Goal: Task Accomplishment & Management: Use online tool/utility

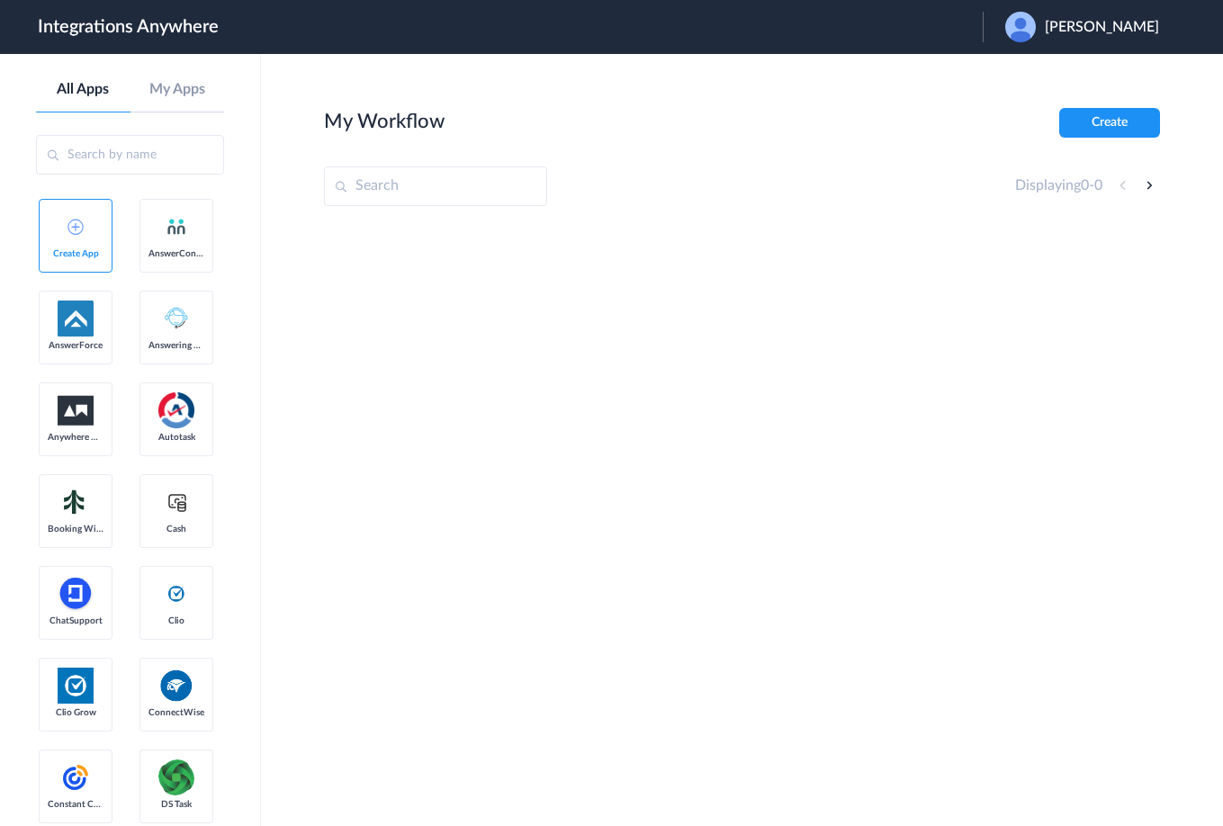
click at [877, 399] on div at bounding box center [742, 359] width 836 height 270
click at [1091, 19] on span "[PERSON_NAME]" at bounding box center [1102, 27] width 114 height 17
click at [1055, 72] on li "Logout" at bounding box center [1080, 73] width 194 height 33
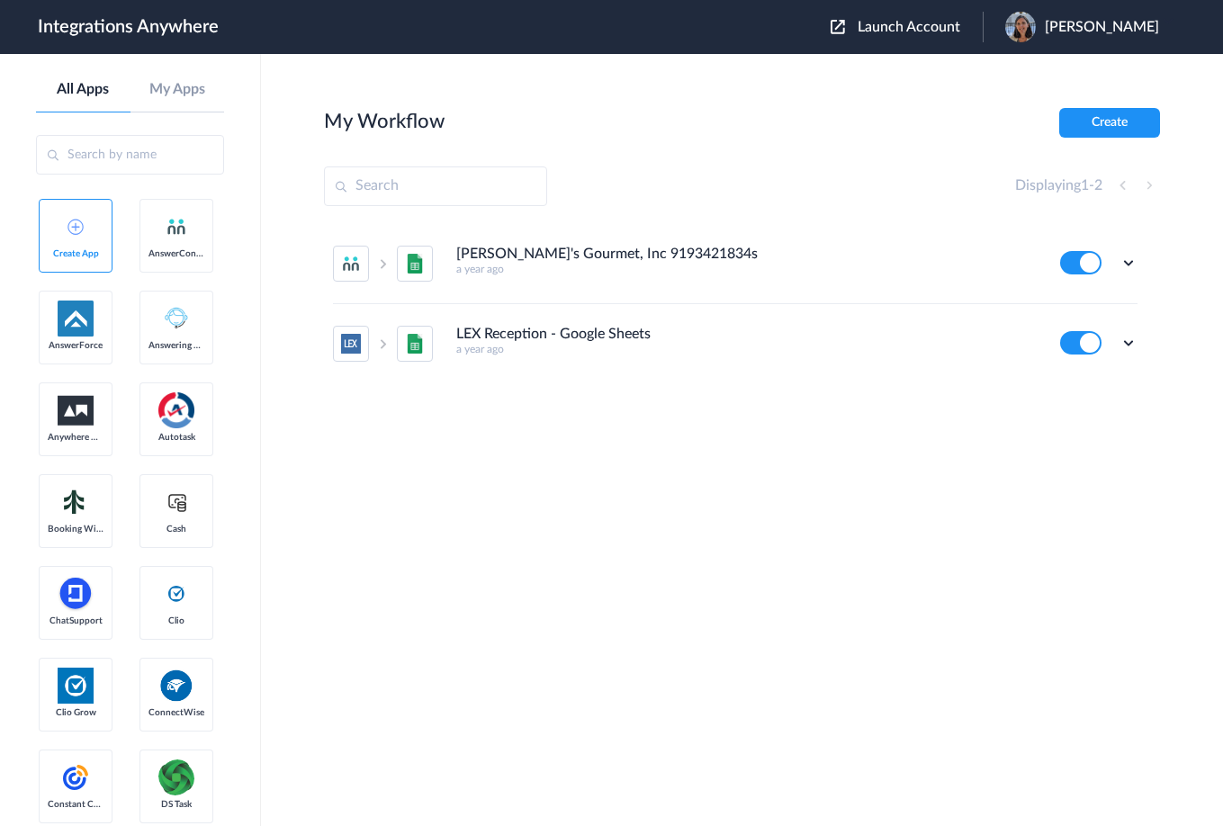
click at [901, 21] on span "Launch Account" at bounding box center [908, 27] width 103 height 14
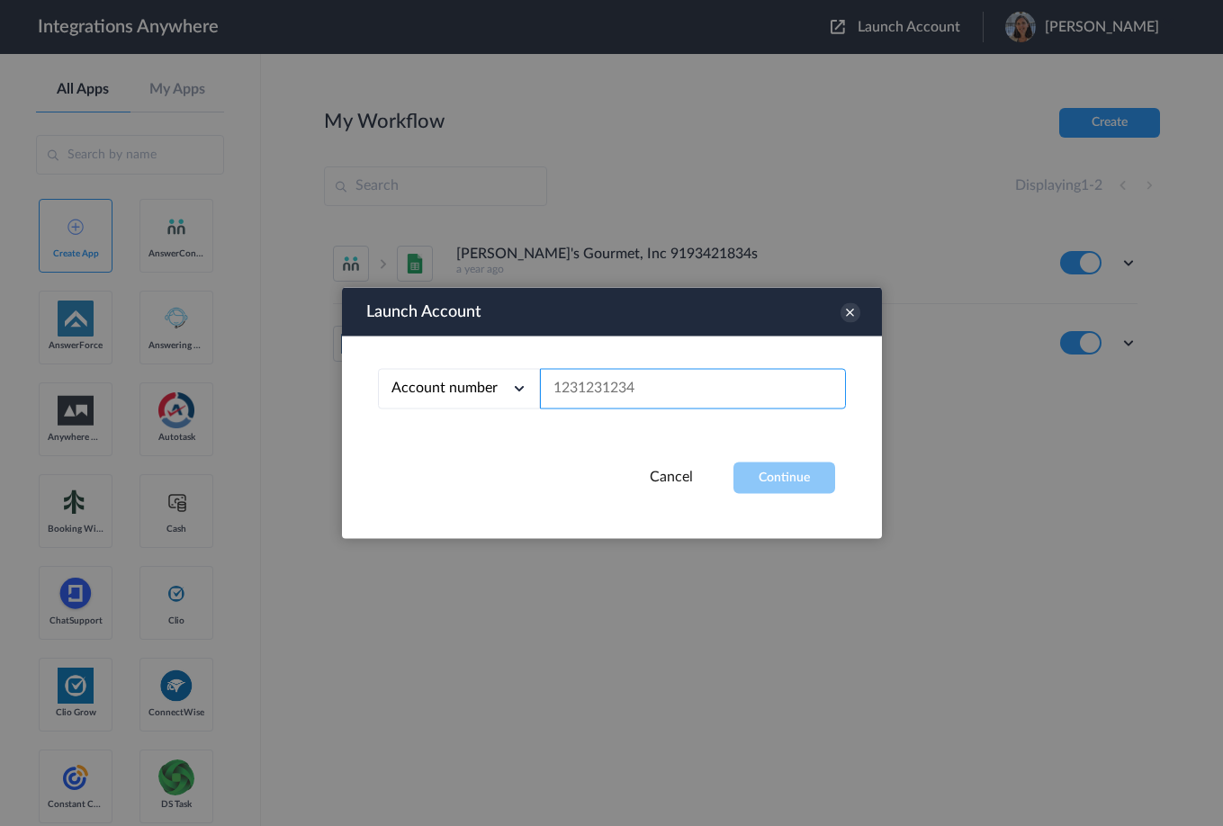
click at [575, 388] on input "text" at bounding box center [693, 389] width 306 height 40
paste input "8775336799"
click at [787, 472] on button "Continue" at bounding box center [784, 477] width 102 height 31
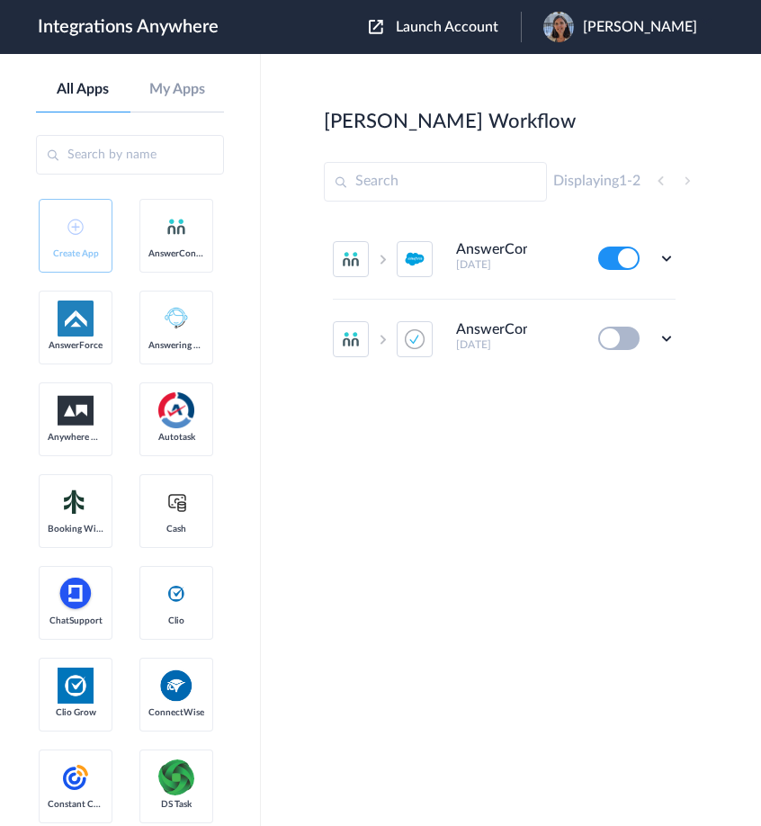
click at [290, 479] on main "Scott's Workflow Create Displaying 1 - 2 AnswerConnect - Salesforce 9 months ag…" at bounding box center [511, 440] width 500 height 772
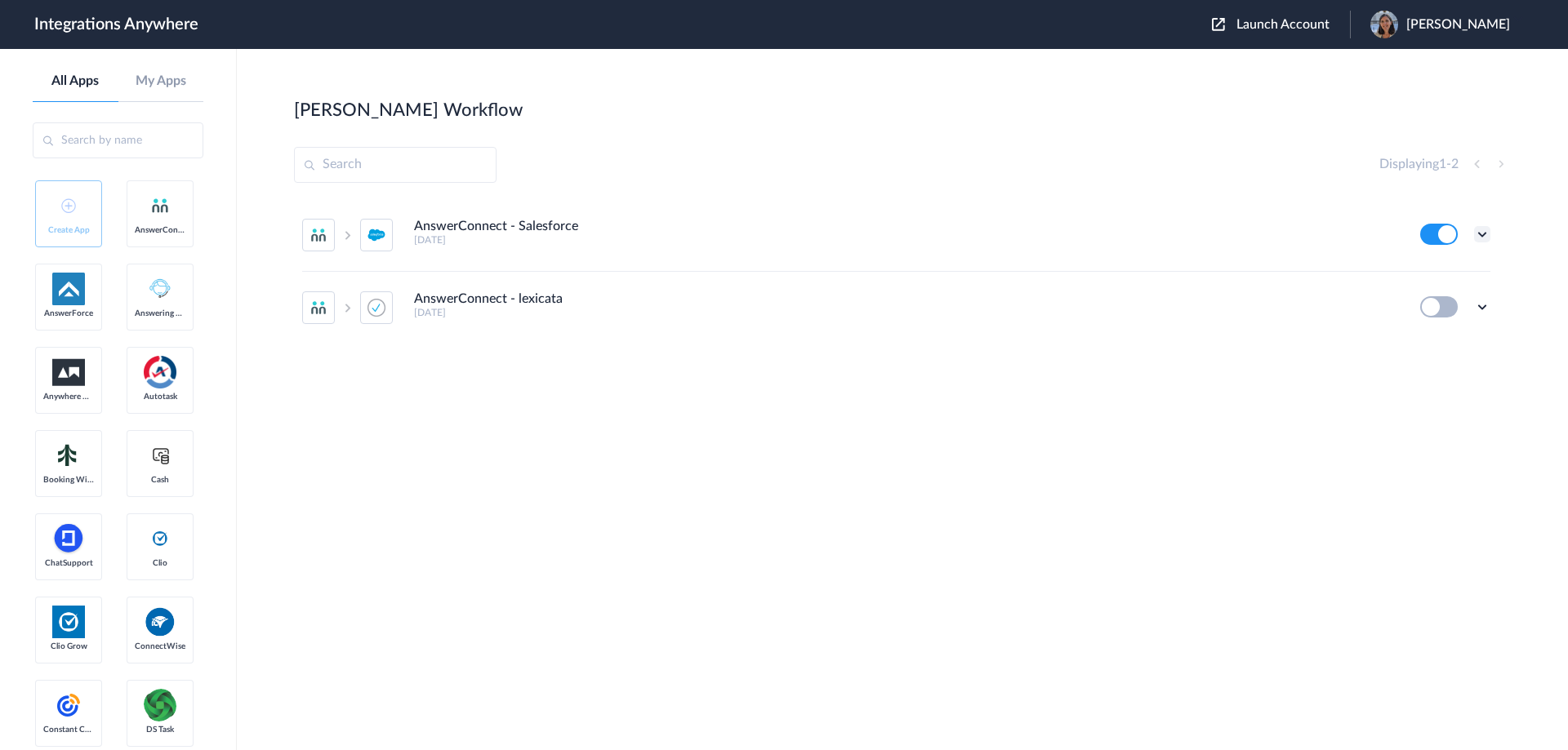
click at [1109, 236] on icon at bounding box center [1482, 234] width 16 height 16
click at [1109, 273] on link "Edit" at bounding box center [1416, 271] width 39 height 12
click at [1109, 15] on div "Launch Account Rosemary Korsos My Account Logout" at bounding box center [1368, 24] width 314 height 28
click at [1109, 30] on span "Launch Account" at bounding box center [1282, 24] width 93 height 13
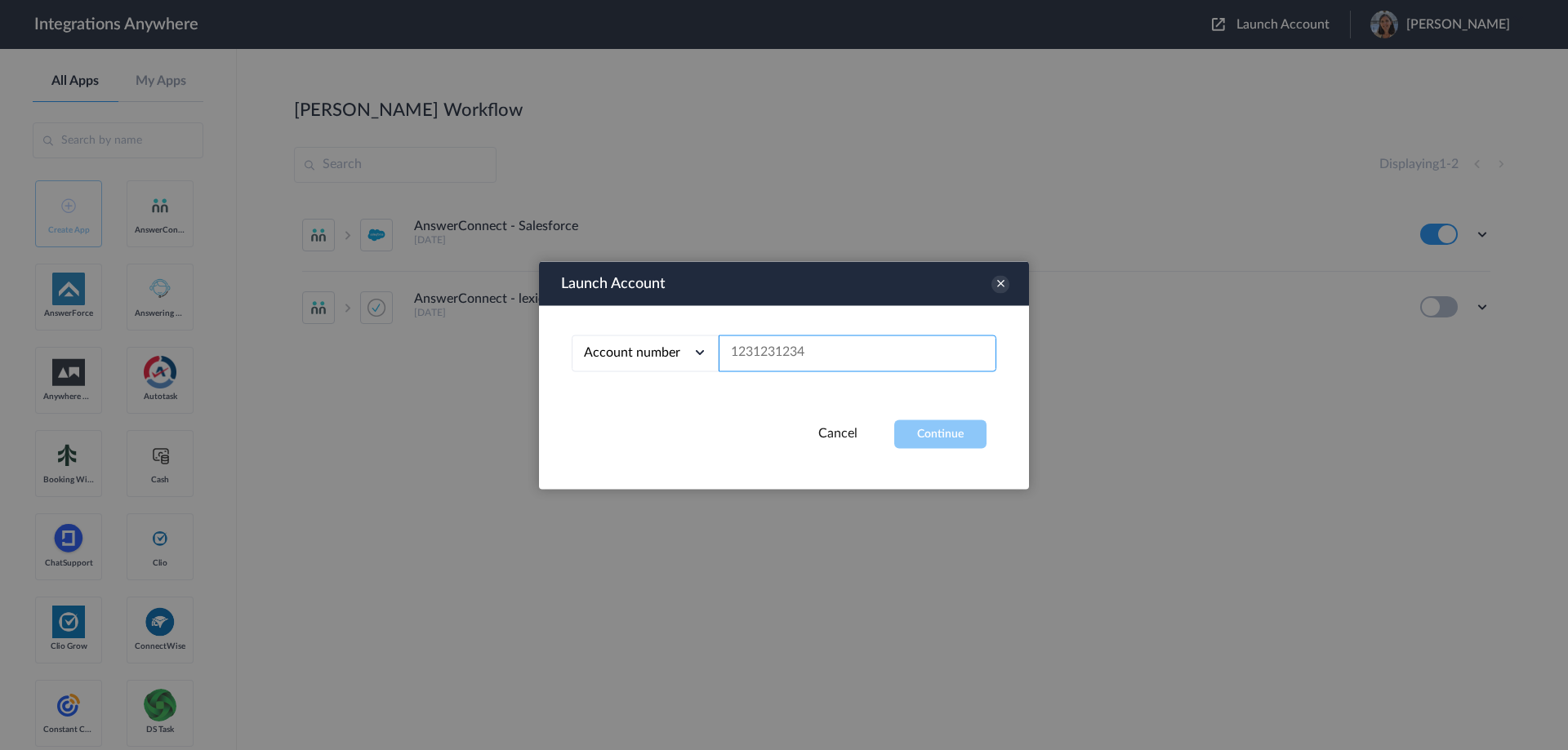
click at [776, 358] on input "text" at bounding box center [858, 353] width 278 height 36
paste input "8775336799"
type input "8775336799"
drag, startPoint x: 1004, startPoint y: 447, endPoint x: 965, endPoint y: 435, distance: 40.8
click at [994, 443] on div "Launch Account Account number Account number Email address 8775336799 Cancel Co…" at bounding box center [784, 375] width 490 height 228
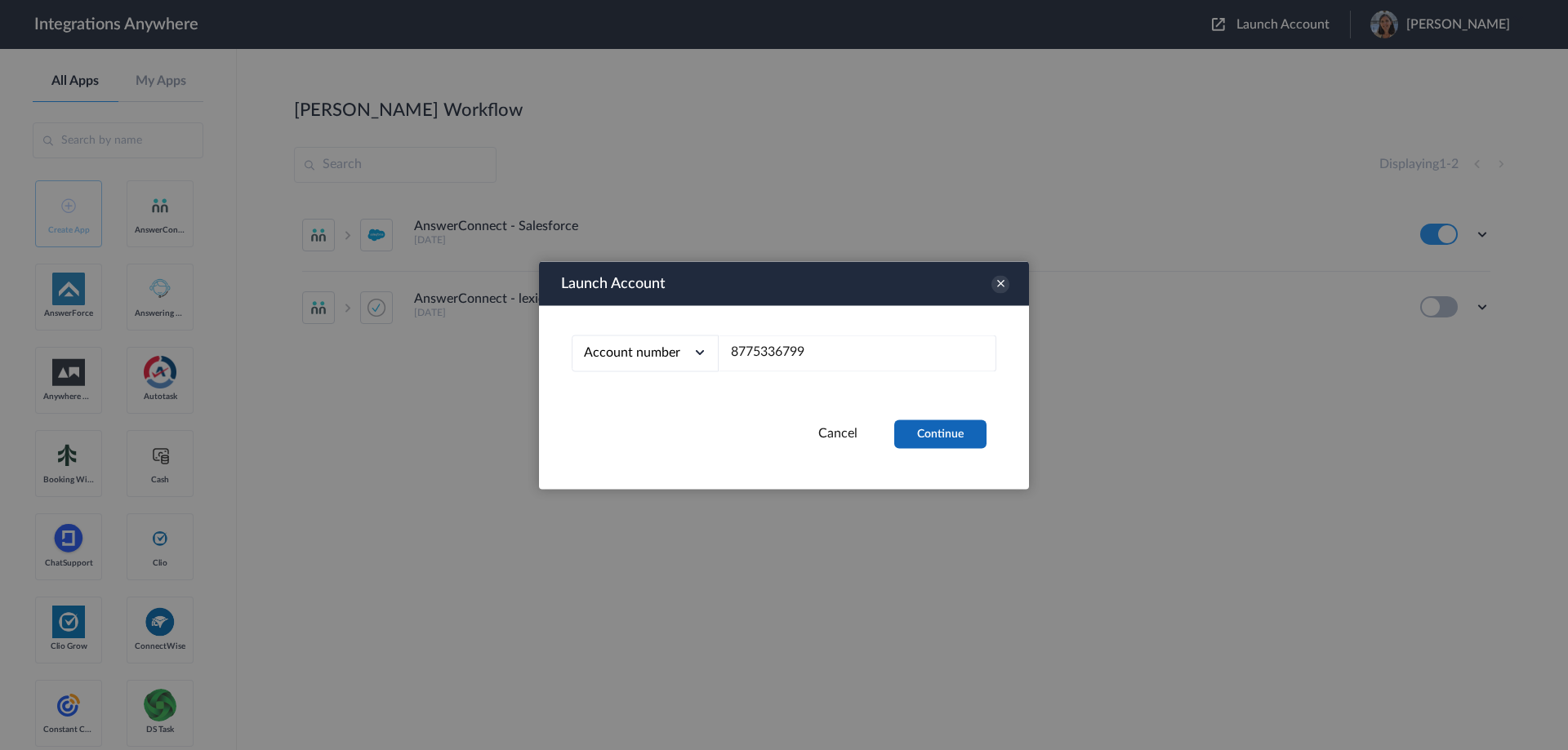
click at [964, 435] on button "Continue" at bounding box center [940, 433] width 93 height 28
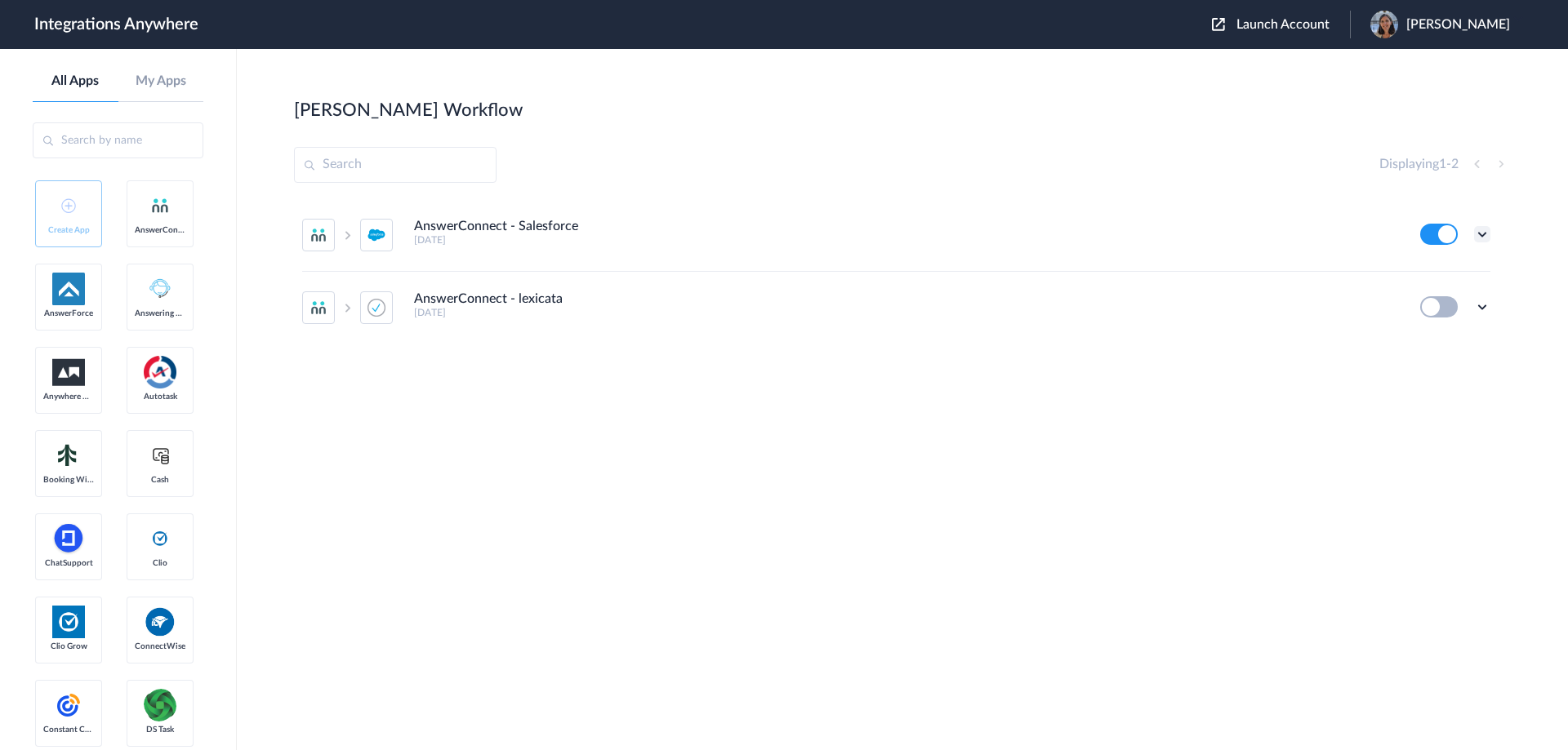
click at [1109, 233] on icon at bounding box center [1482, 234] width 16 height 16
click at [1109, 302] on link "Task history" at bounding box center [1436, 302] width 78 height 12
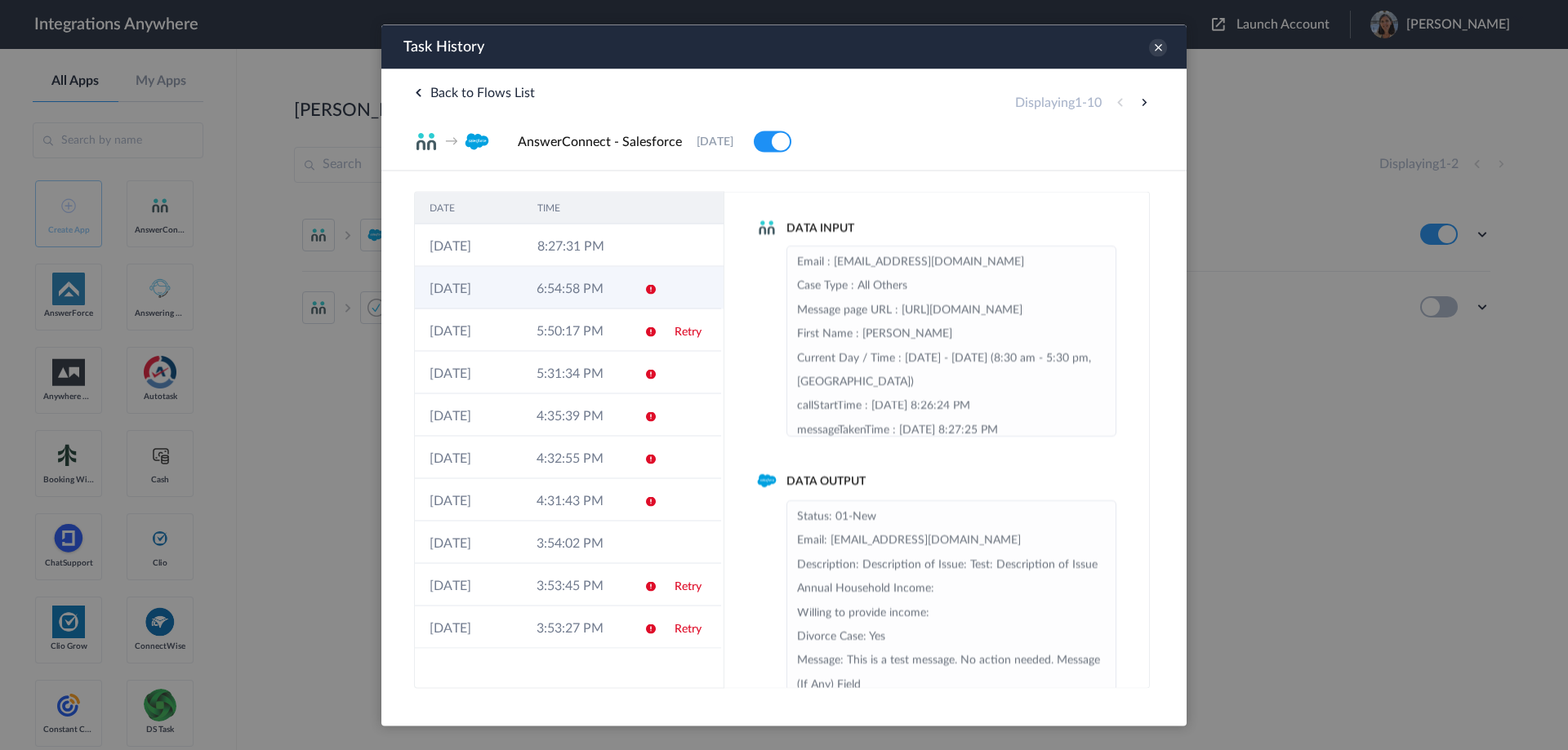
click at [632, 286] on td at bounding box center [645, 287] width 31 height 43
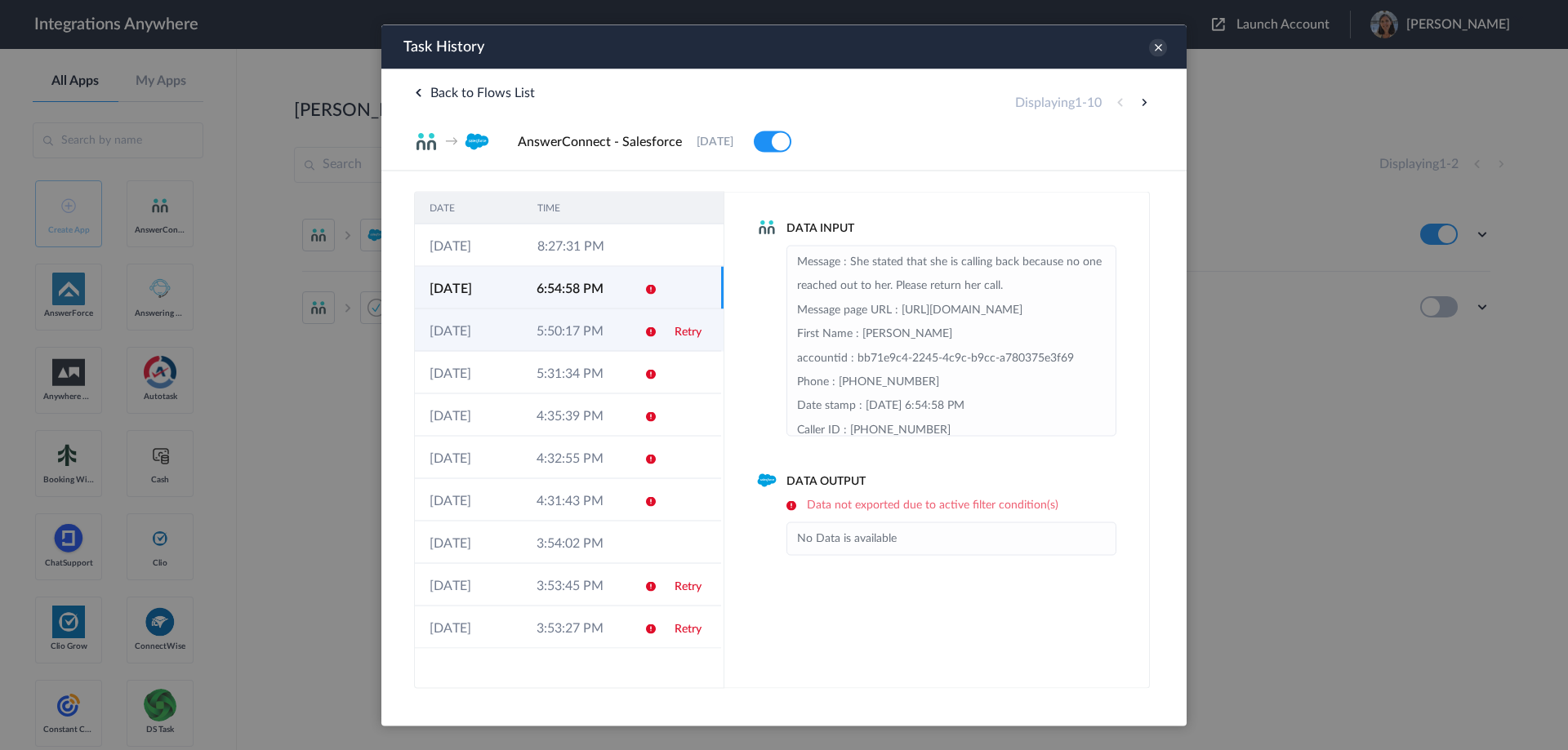
click at [615, 322] on td "5:50:17 PM" at bounding box center [575, 329] width 107 height 43
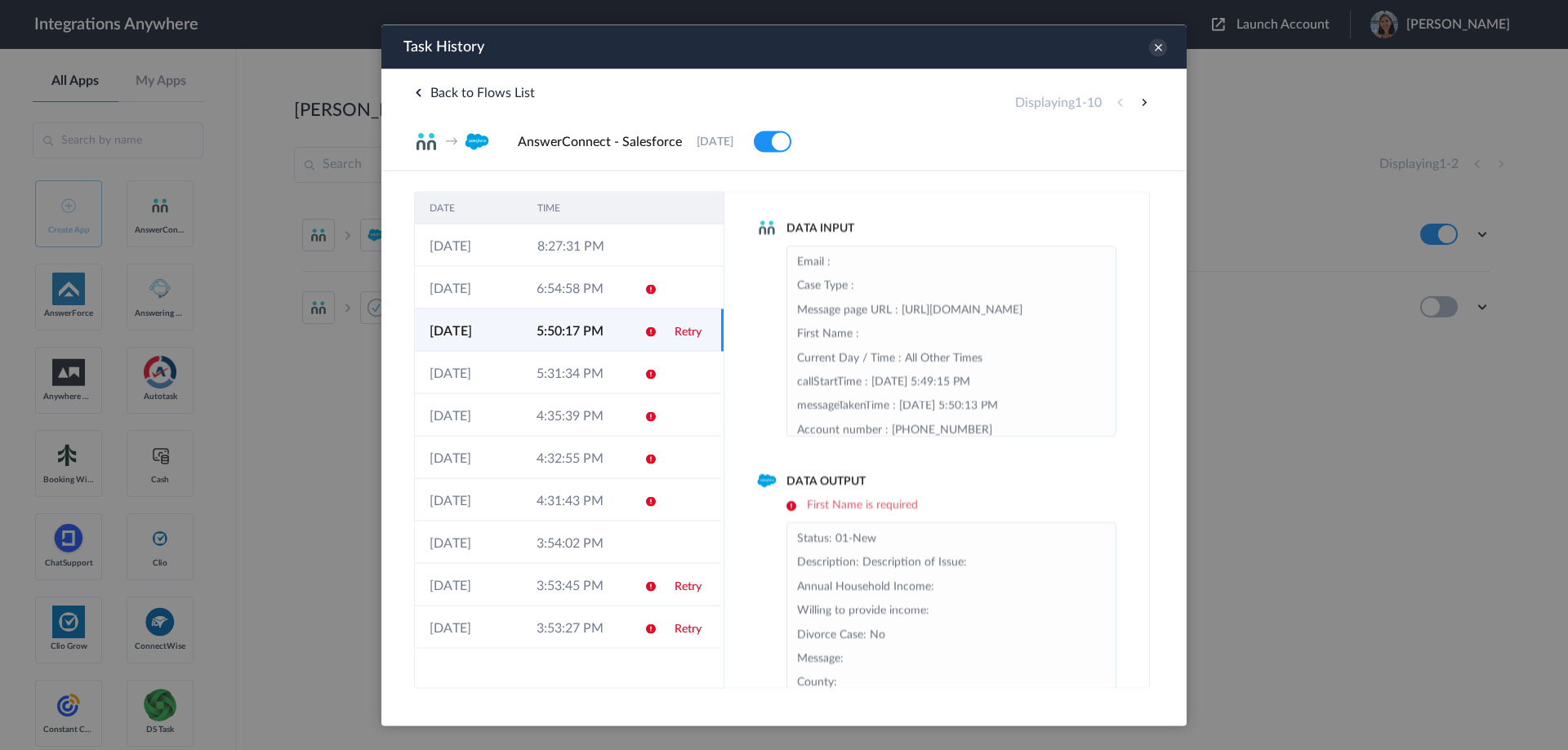
click at [616, 216] on th "TIME" at bounding box center [576, 207] width 108 height 32
click at [625, 248] on td "8:27:31 PM" at bounding box center [576, 245] width 108 height 43
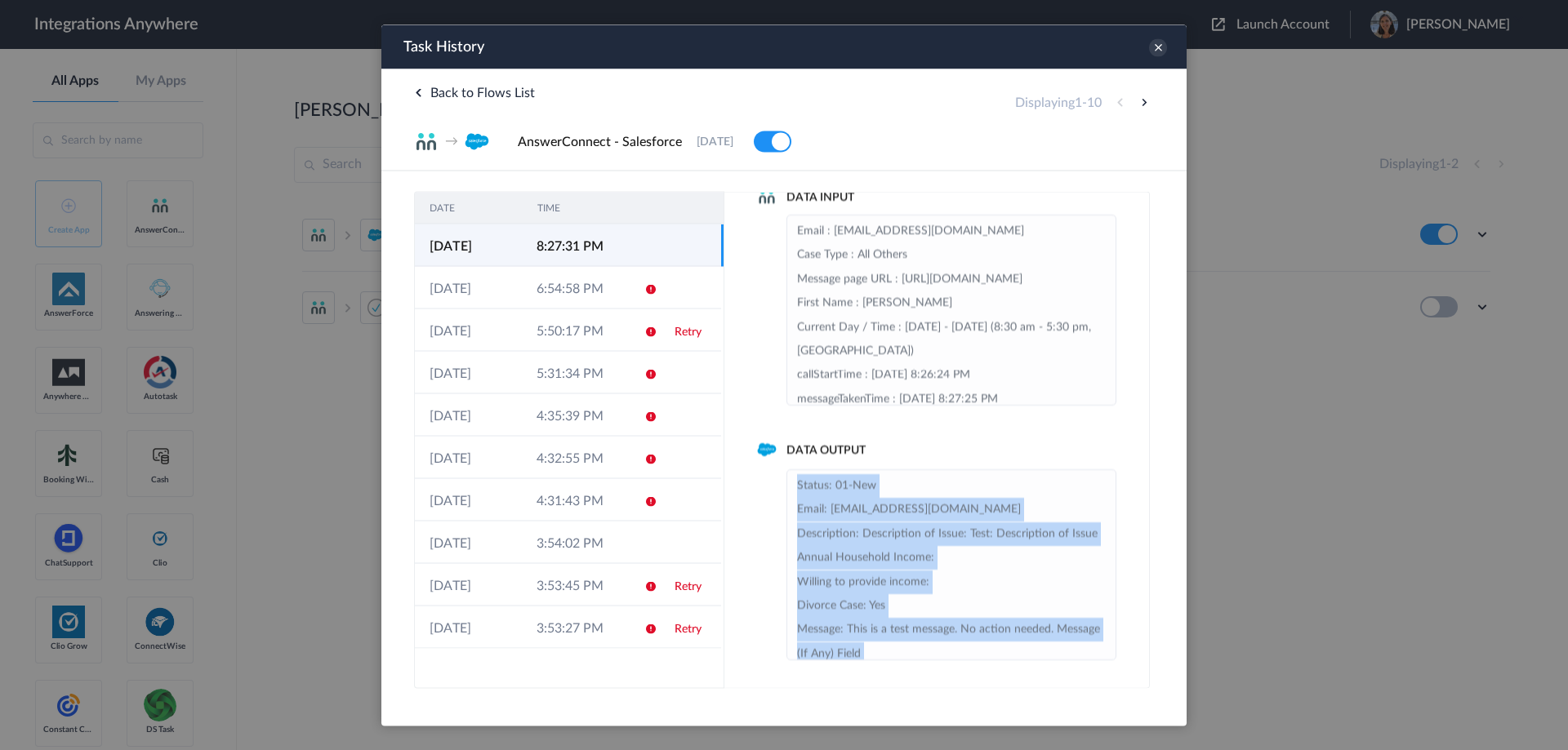
drag, startPoint x: 800, startPoint y: 478, endPoint x: 884, endPoint y: 478, distance: 84.0
click at [884, 478] on li "Status: 01-New Email: noemail@email.com Description: Description of Issue: Test…" at bounding box center [951, 665] width 309 height 384
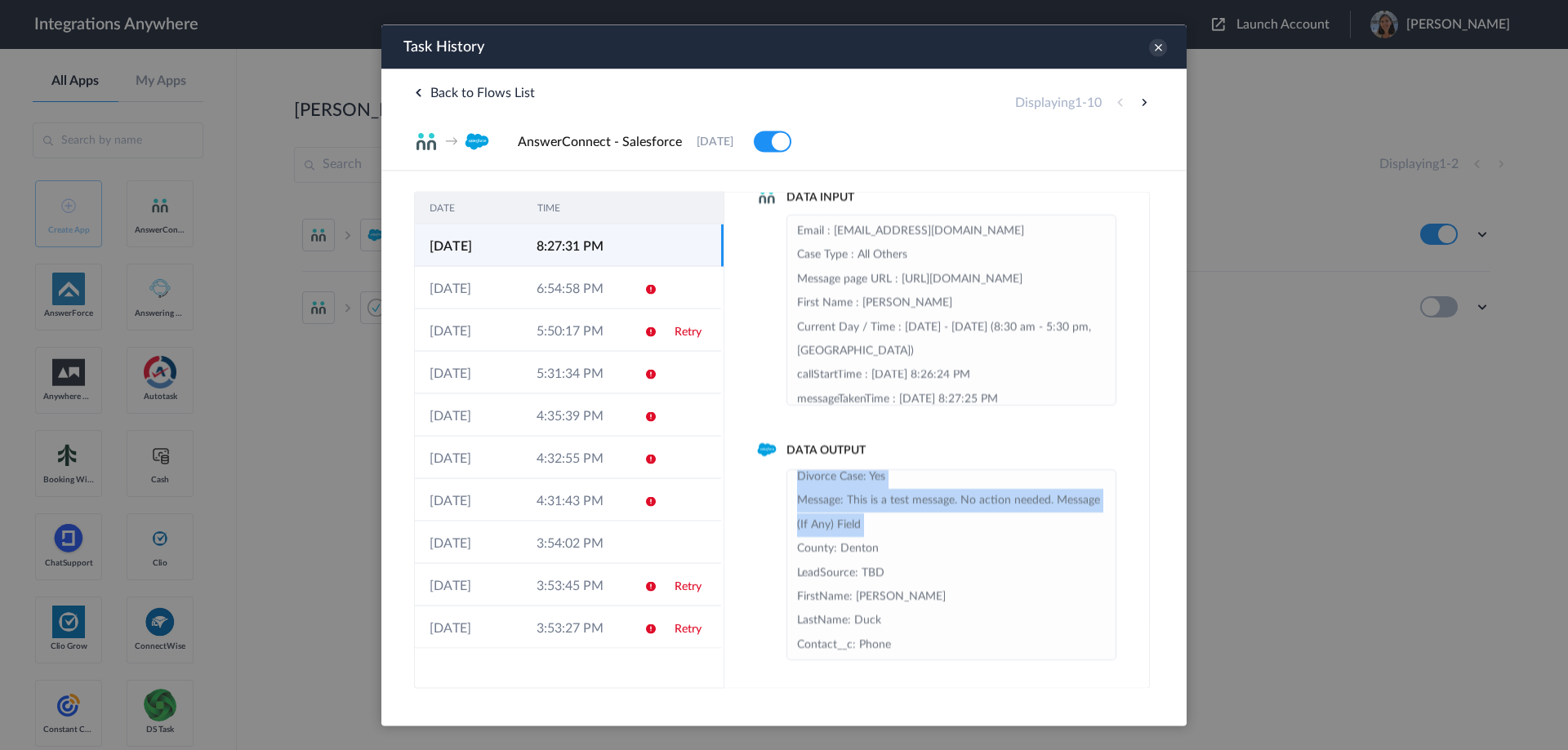
scroll to position [163, 0]
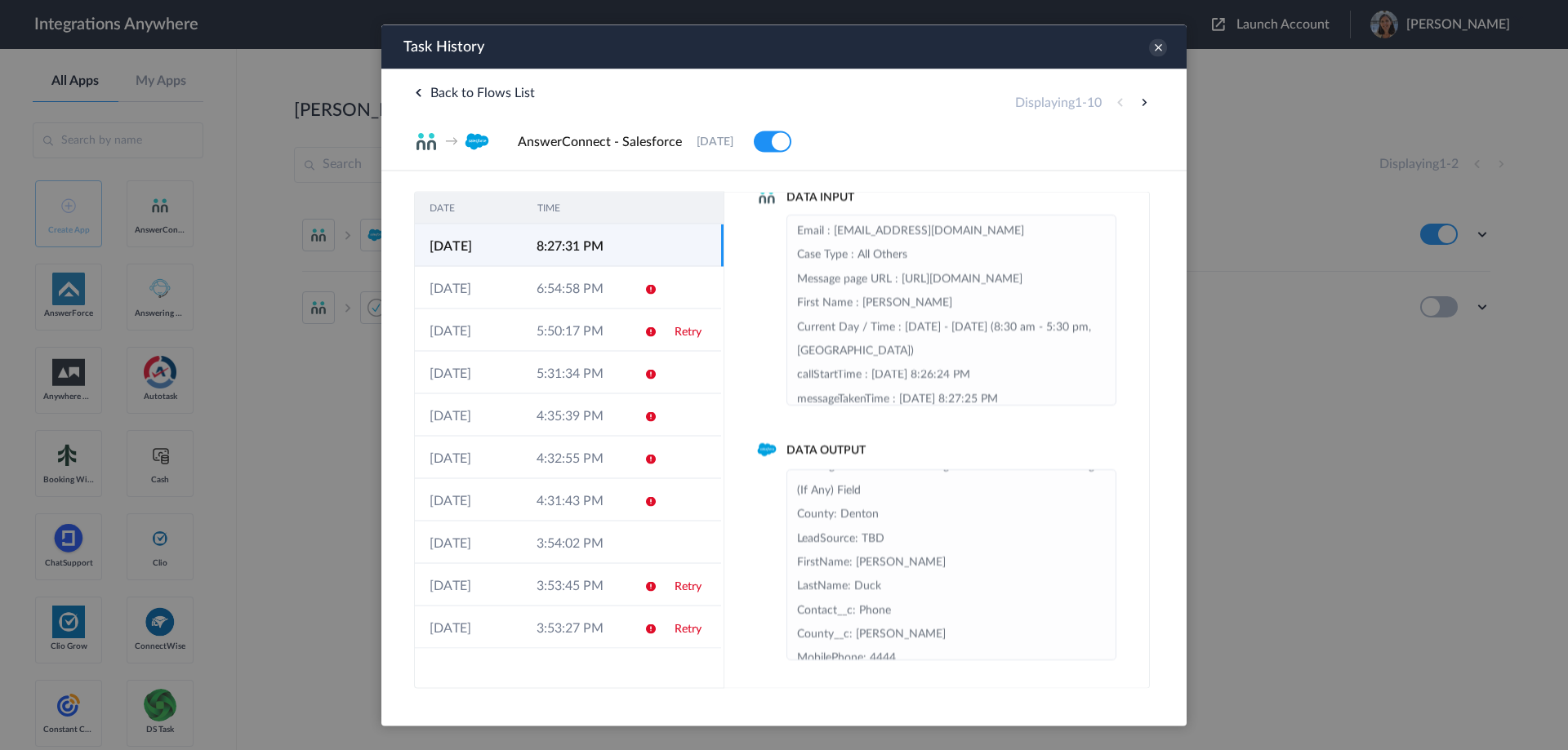
click at [906, 539] on li "Status: 01-New Email: noemail@email.com Description: Description of Issue: Test…" at bounding box center [951, 502] width 309 height 384
drag, startPoint x: 887, startPoint y: 539, endPoint x: 782, endPoint y: 542, distance: 105.0
click at [782, 542] on div "Data Output Status: 01-New Email: noemail@email.com Description: Description of…" at bounding box center [936, 550] width 359 height 218
drag, startPoint x: 899, startPoint y: 587, endPoint x: 796, endPoint y: 594, distance: 103.2
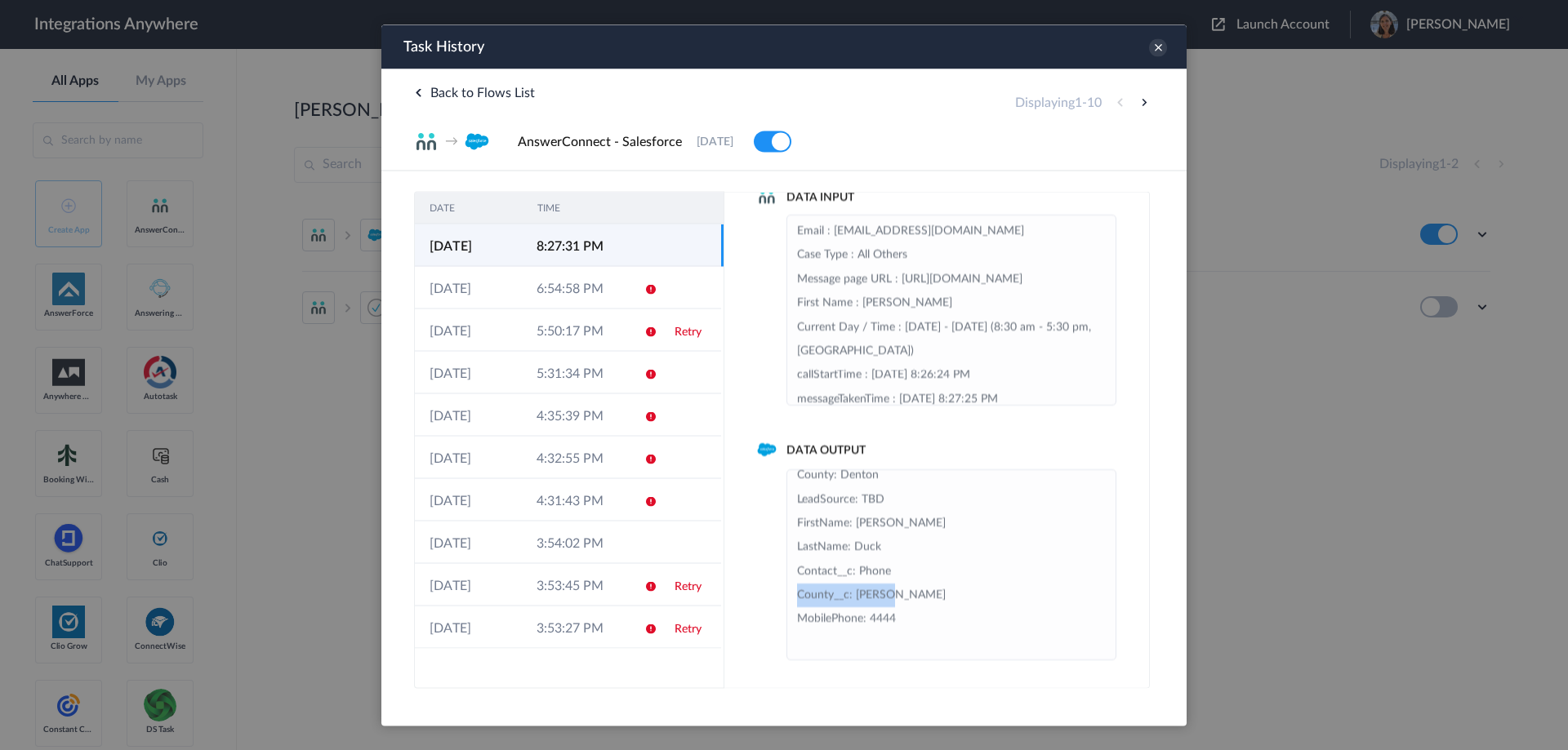
click at [796, 594] on ul "Status: 01-New Email: noemail@email.com Description: Description of Issue: Test…" at bounding box center [951, 563] width 330 height 191
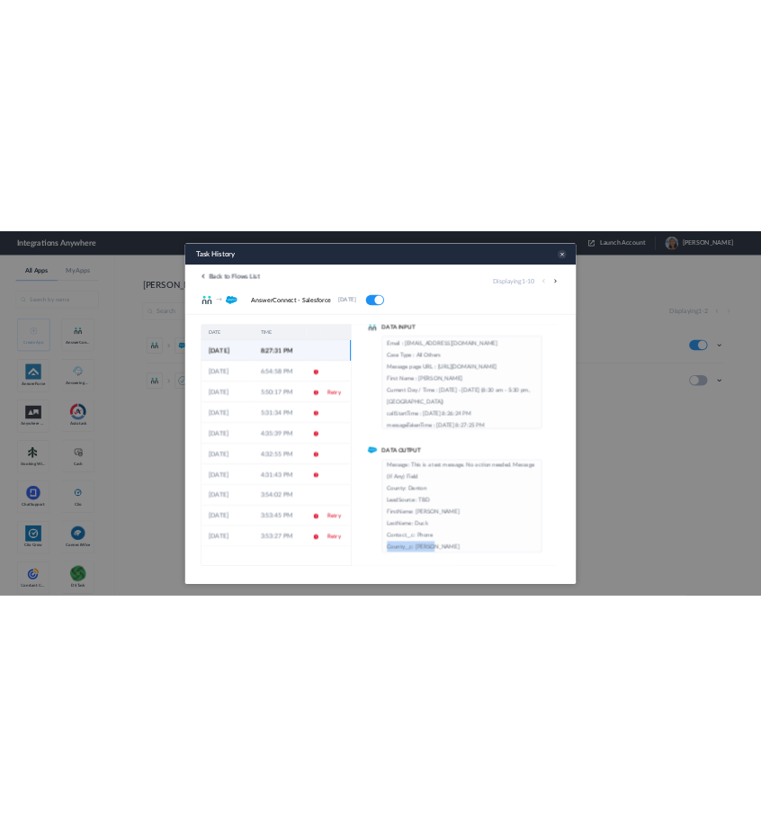
scroll to position [160, 0]
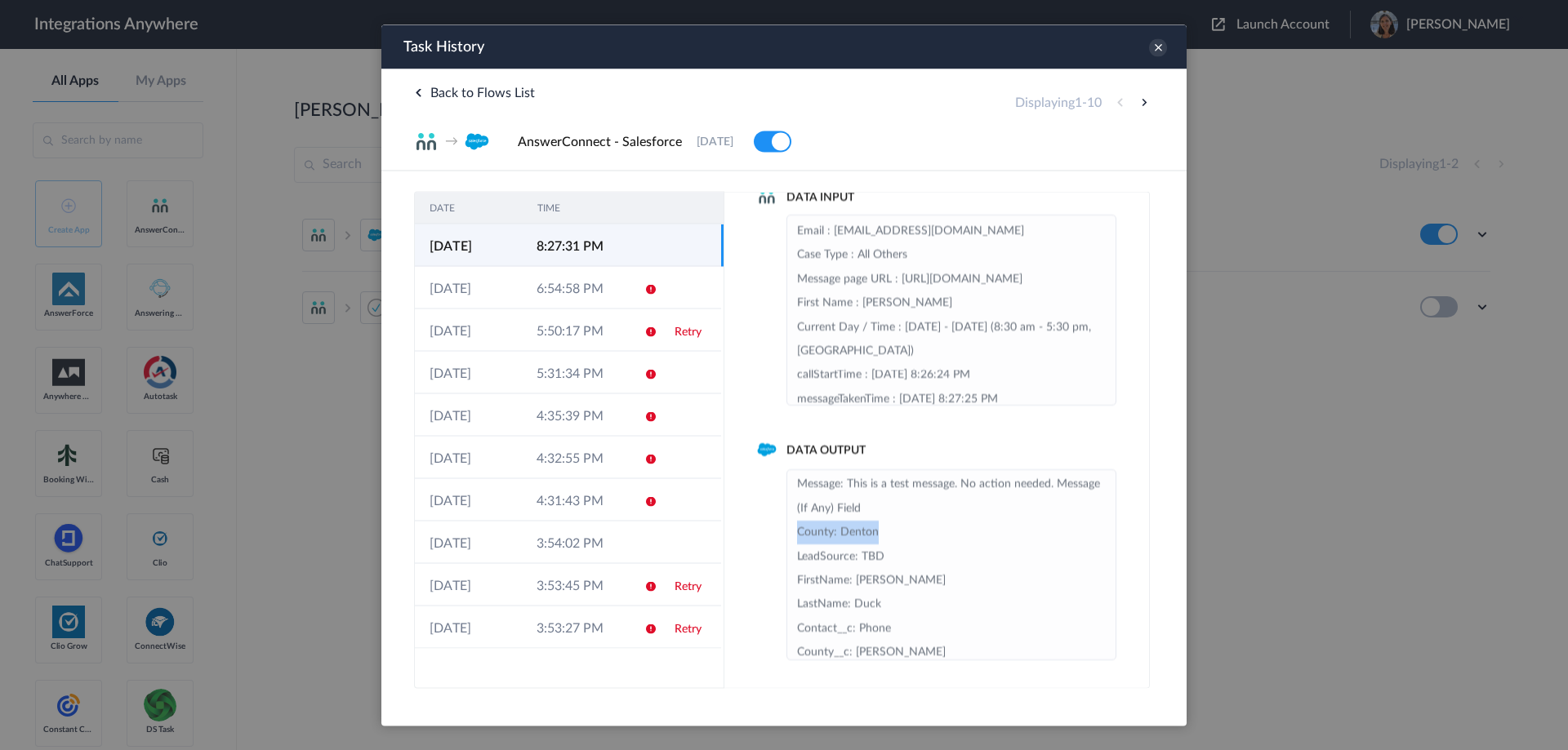
drag, startPoint x: 892, startPoint y: 551, endPoint x: 798, endPoint y: 552, distance: 94.0
click at [798, 552] on li "Status: 01-New Email: noemail@email.com Description: Description of Issue: Test…" at bounding box center [951, 520] width 309 height 384
click at [1109, 55] on icon at bounding box center [1158, 47] width 18 height 18
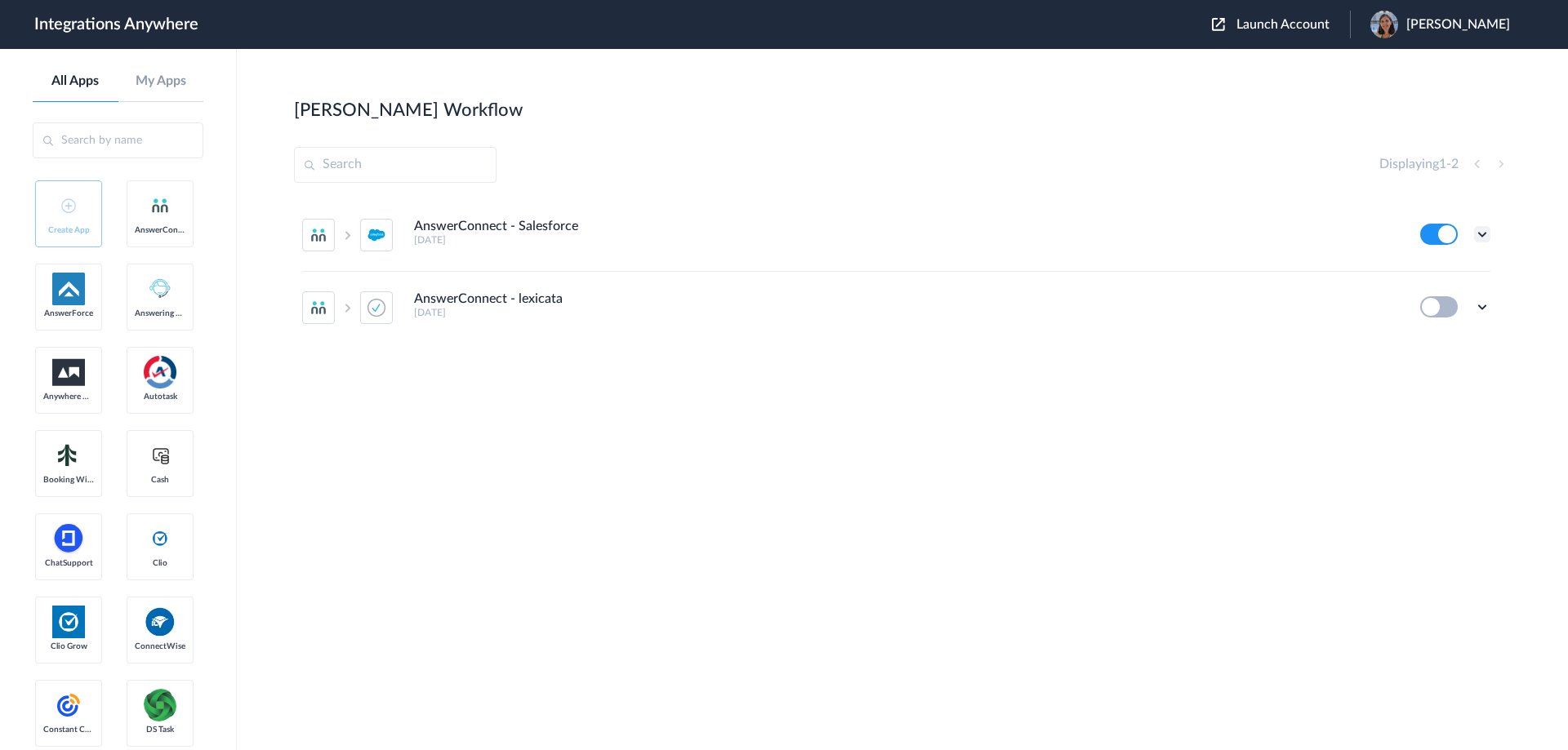
click at [1109, 237] on icon at bounding box center [1482, 234] width 16 height 16
click at [1109, 262] on li "Edit" at bounding box center [1436, 271] width 106 height 30
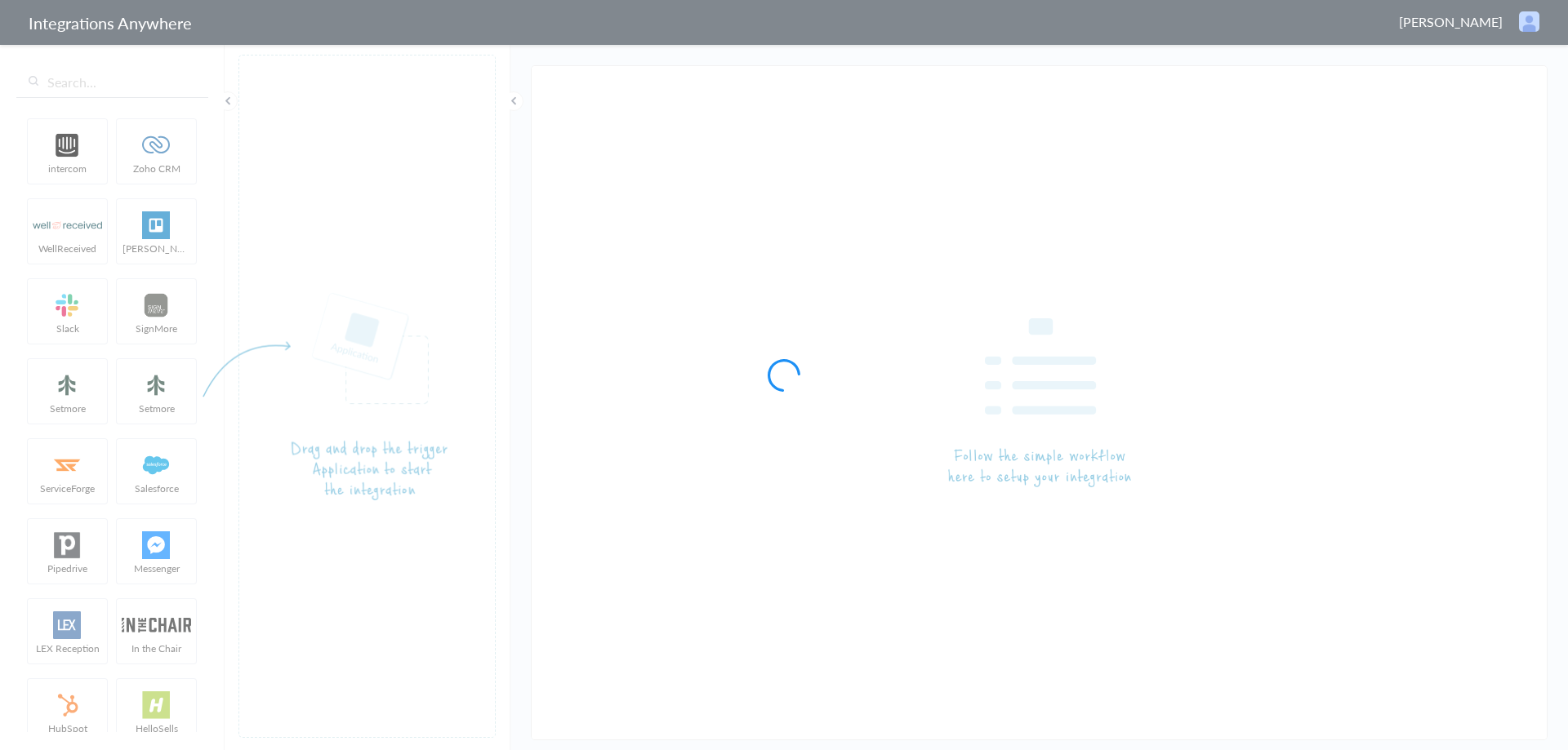
type input "AnswerConnect - Salesforce"
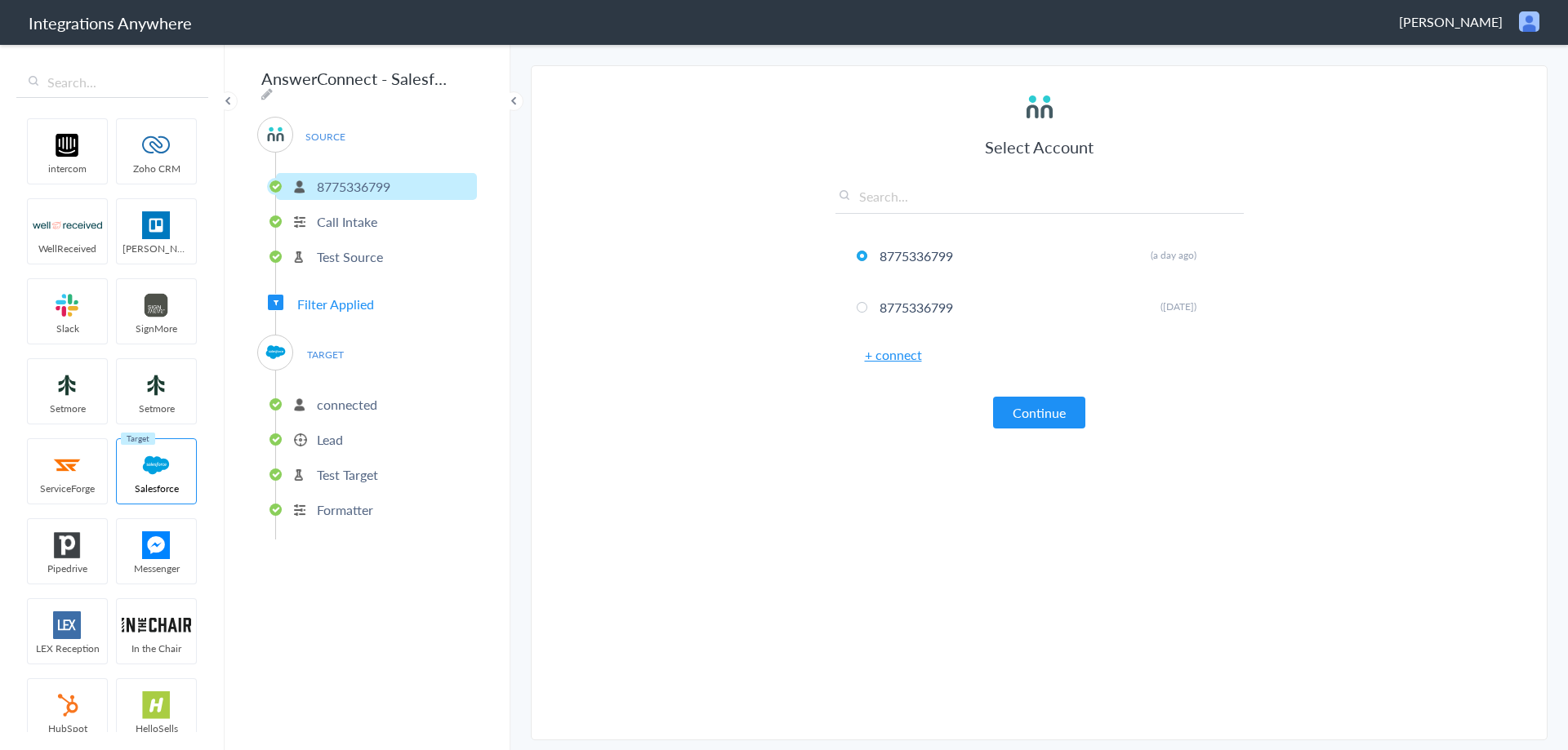
click at [331, 431] on p "Lead" at bounding box center [329, 439] width 26 height 19
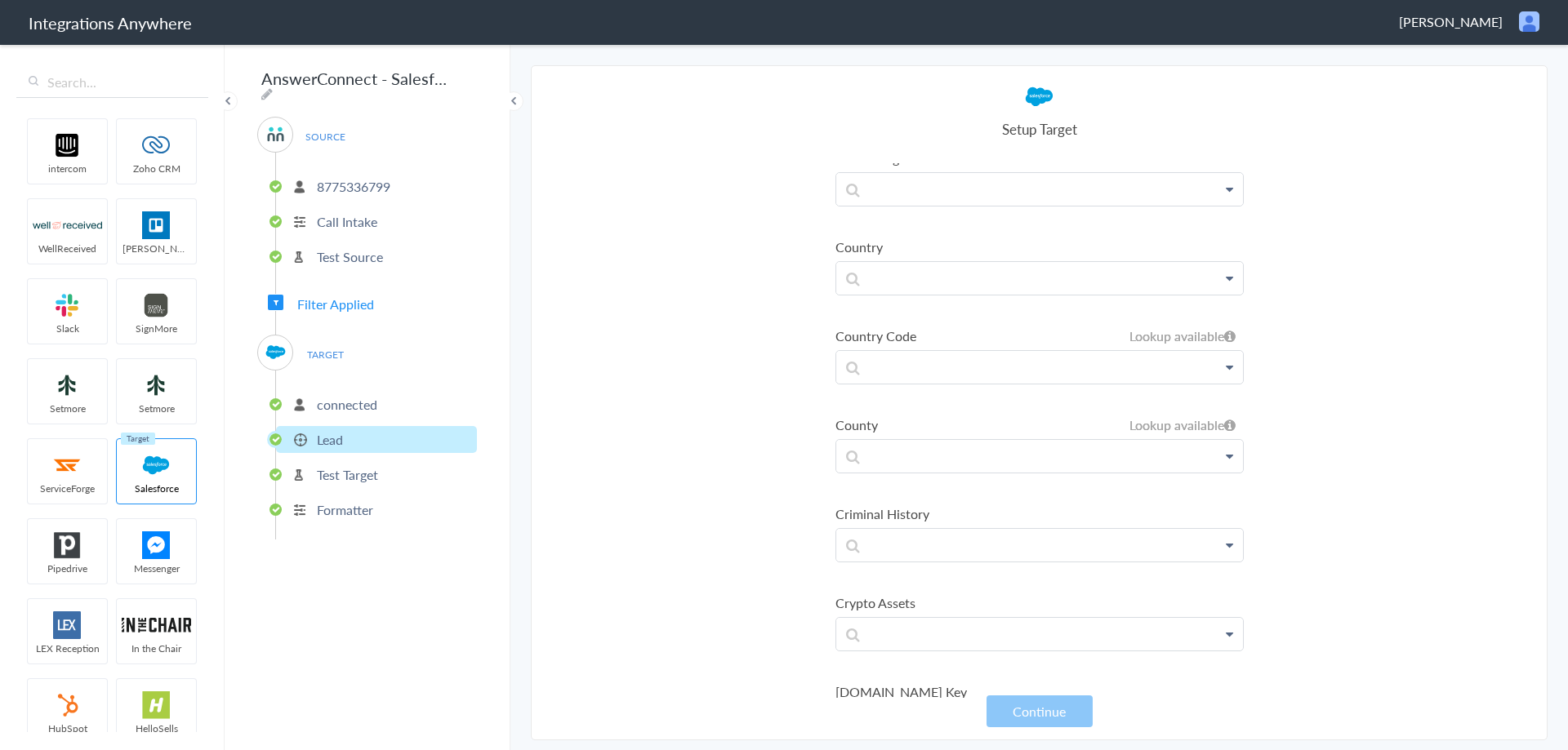
scroll to position [1796, 0]
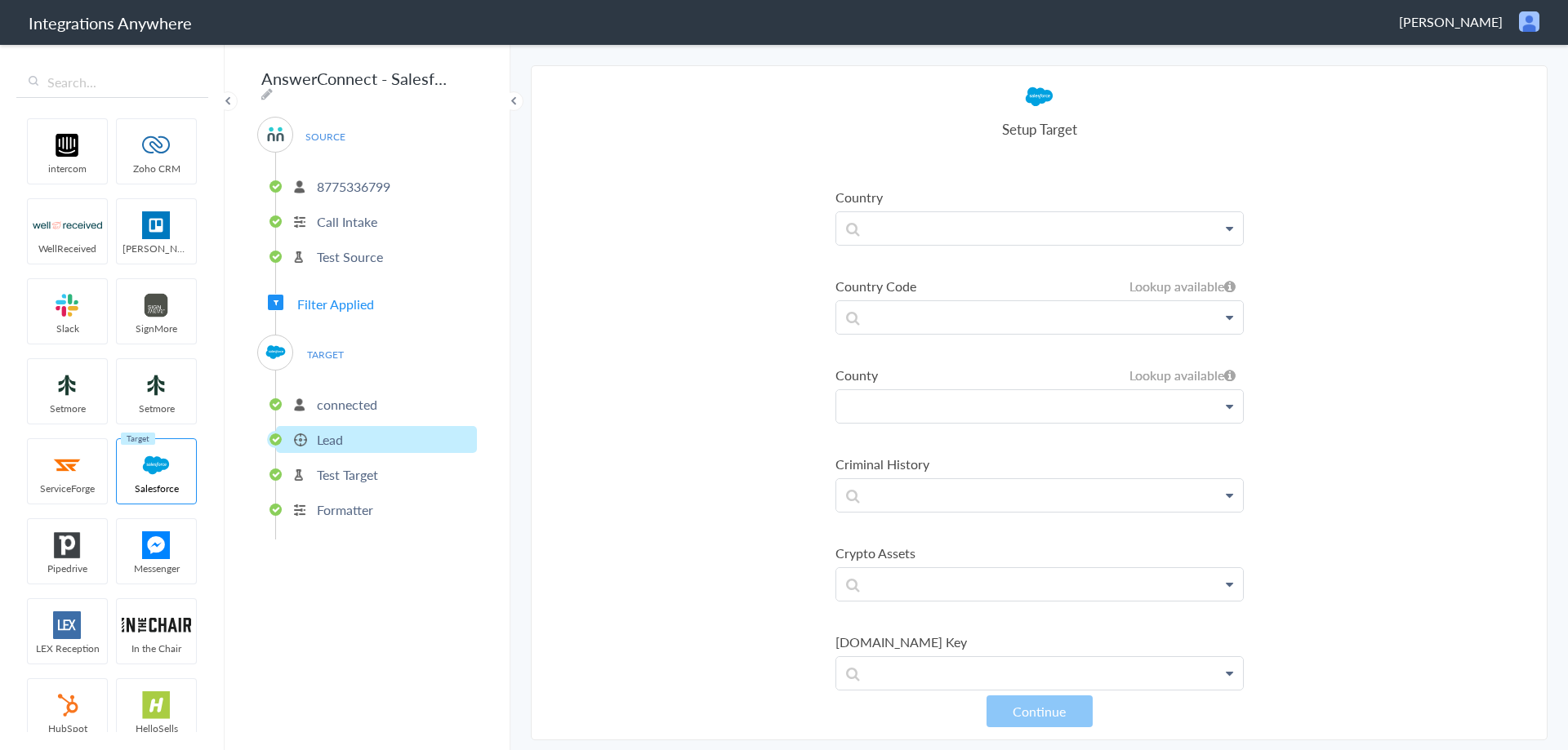
click at [898, 411] on p at bounding box center [1039, 405] width 407 height 32
click at [992, 458] on link "Salesforce" at bounding box center [1039, 453] width 407 height 36
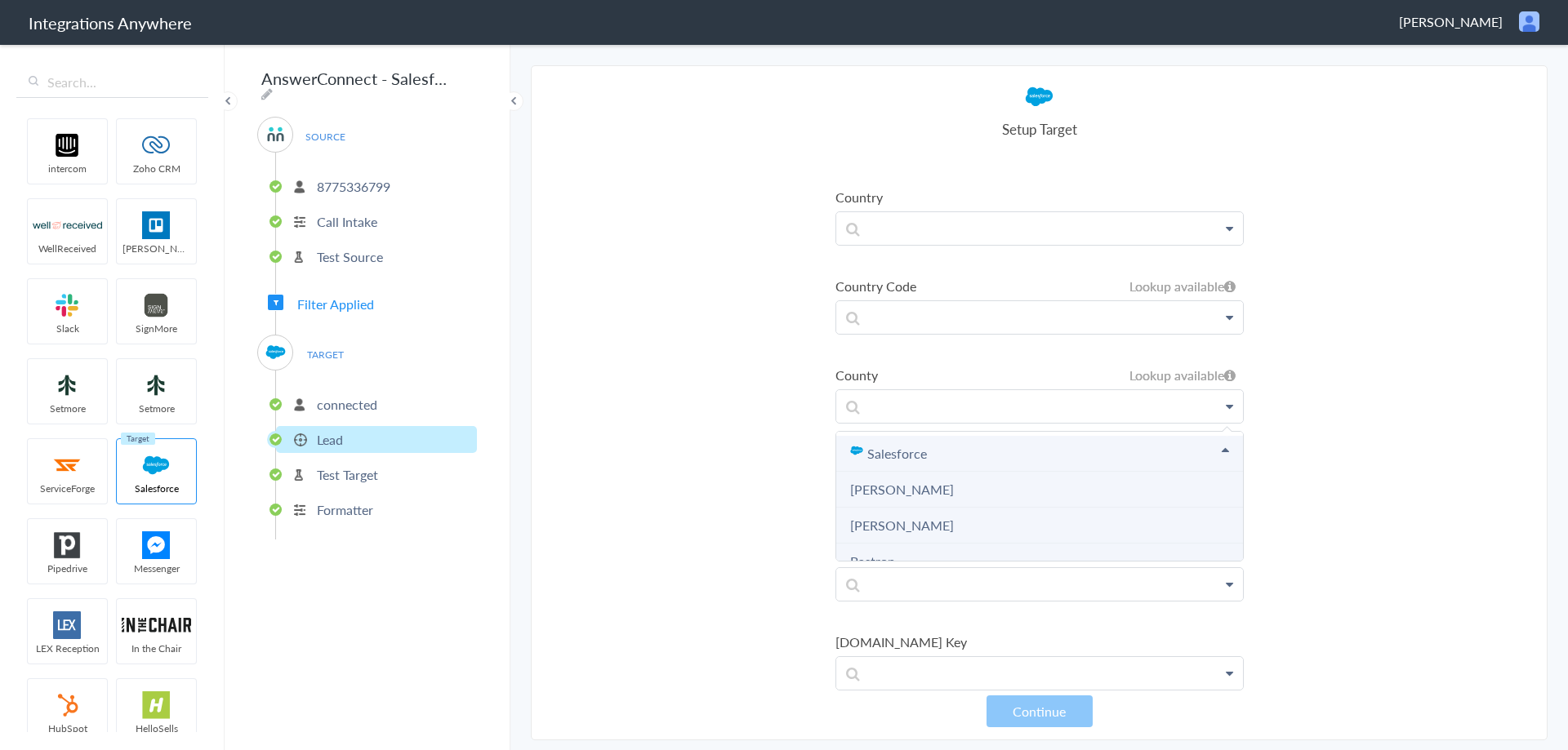
click at [992, 458] on link "Salesforce" at bounding box center [1039, 453] width 407 height 36
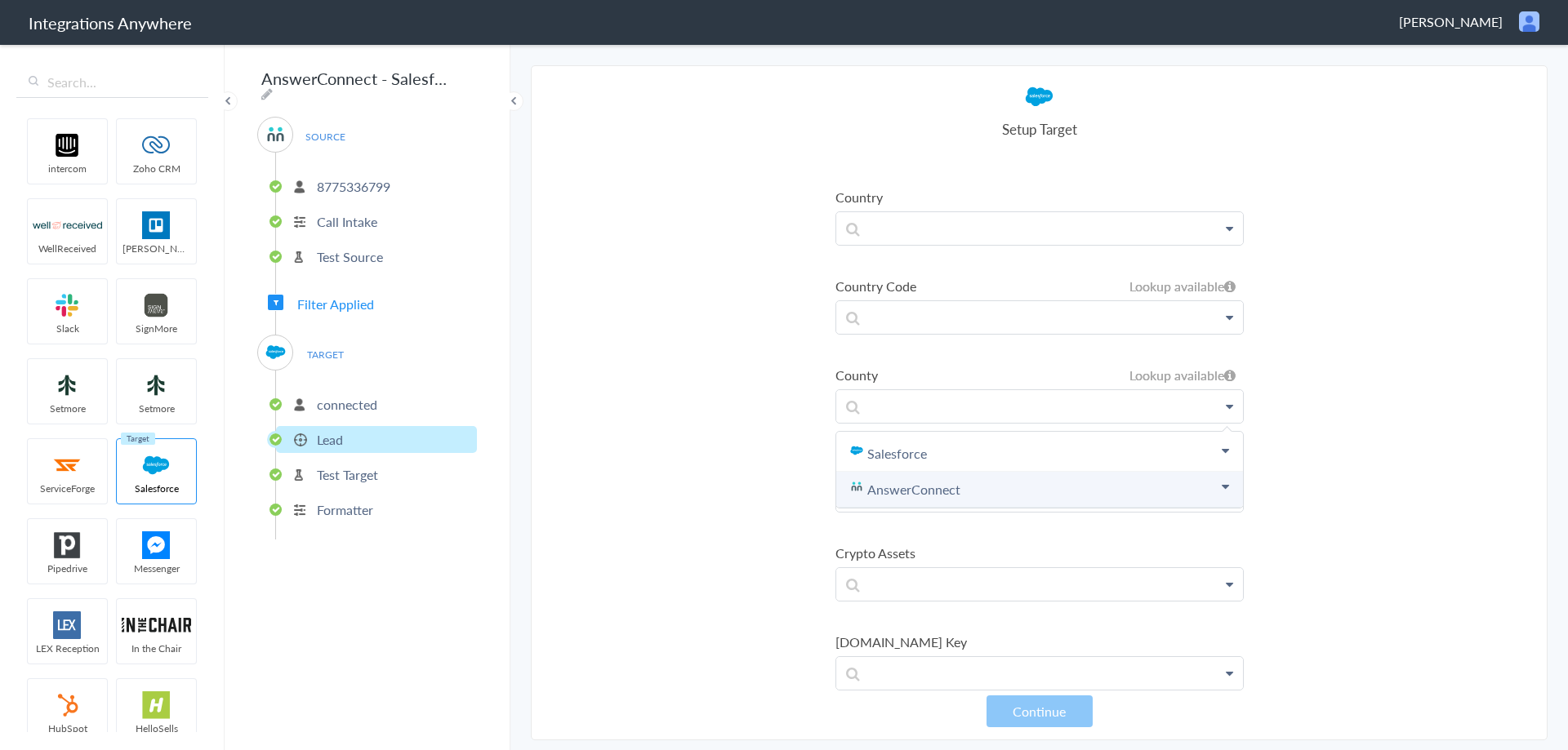
click at [947, 494] on link "AnswerConnect" at bounding box center [1039, 490] width 407 height 36
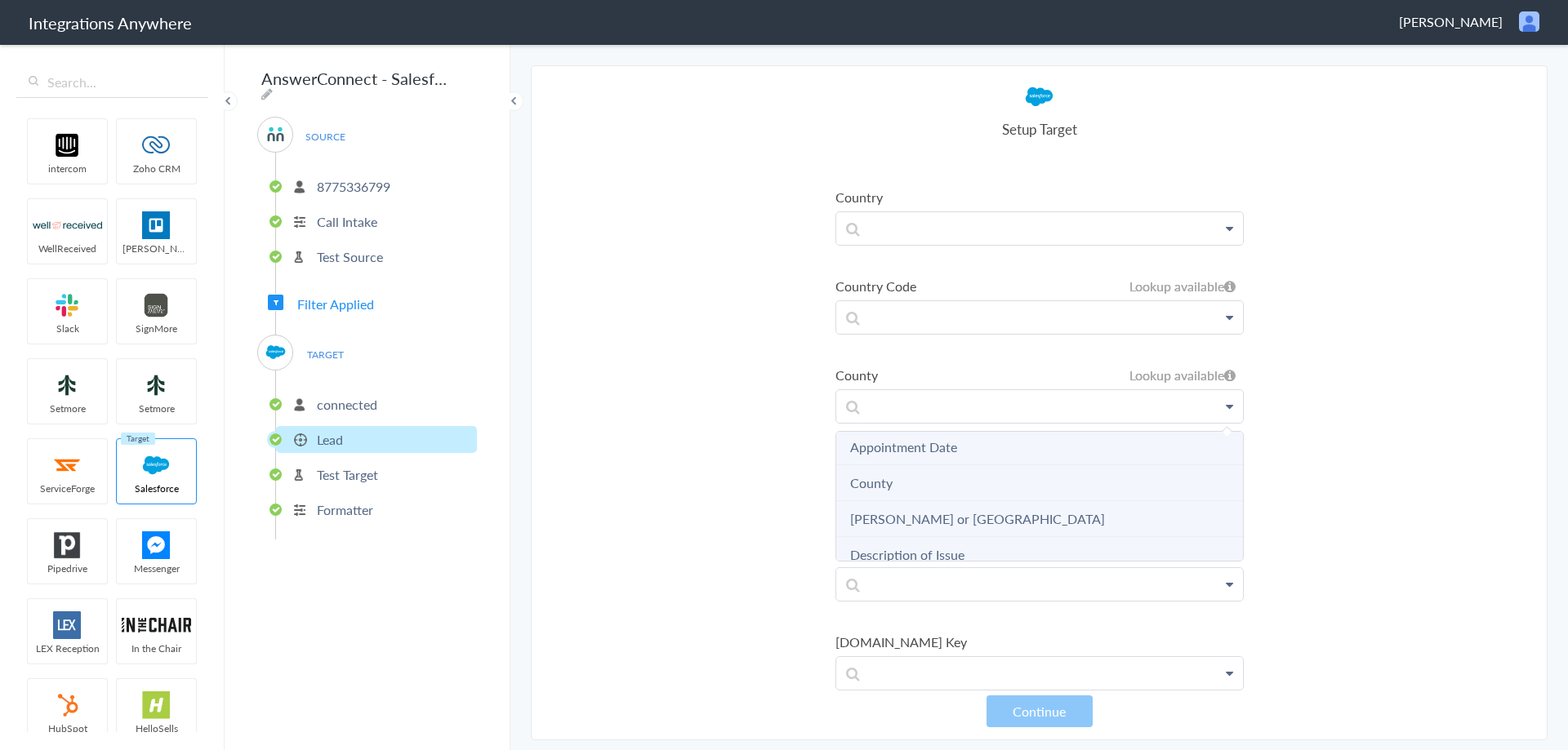
scroll to position [408, 0]
click at [894, 481] on li "County" at bounding box center [1039, 477] width 407 height 36
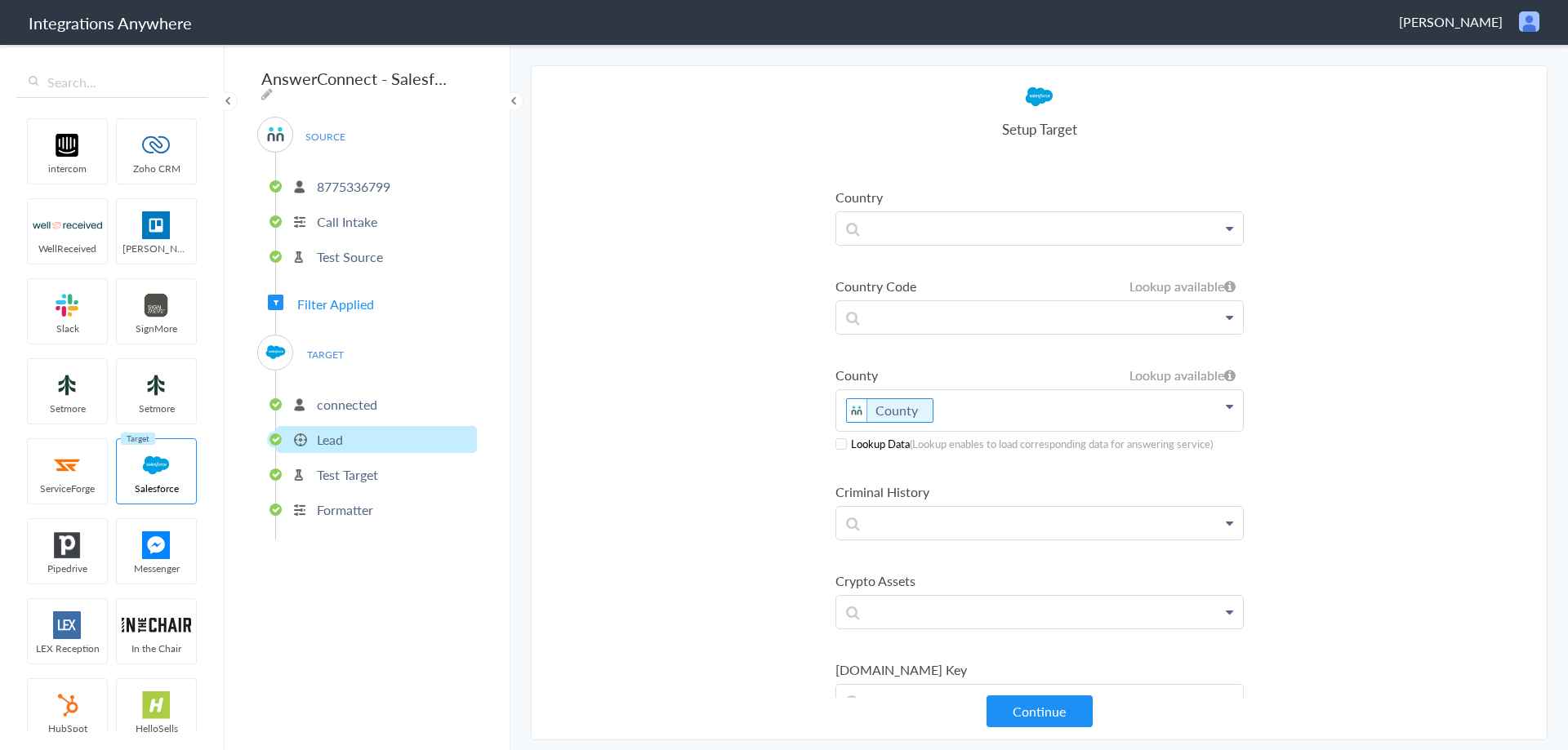
click at [838, 439] on span at bounding box center [840, 443] width 12 height 12
click at [1479, 404] on section "Select Account 8775336799 Rename Delete (a day ago) 8775336799 Rename Delete ([…" at bounding box center [1039, 403] width 1016 height 675
click at [1035, 709] on button "Continue" at bounding box center [1039, 711] width 106 height 32
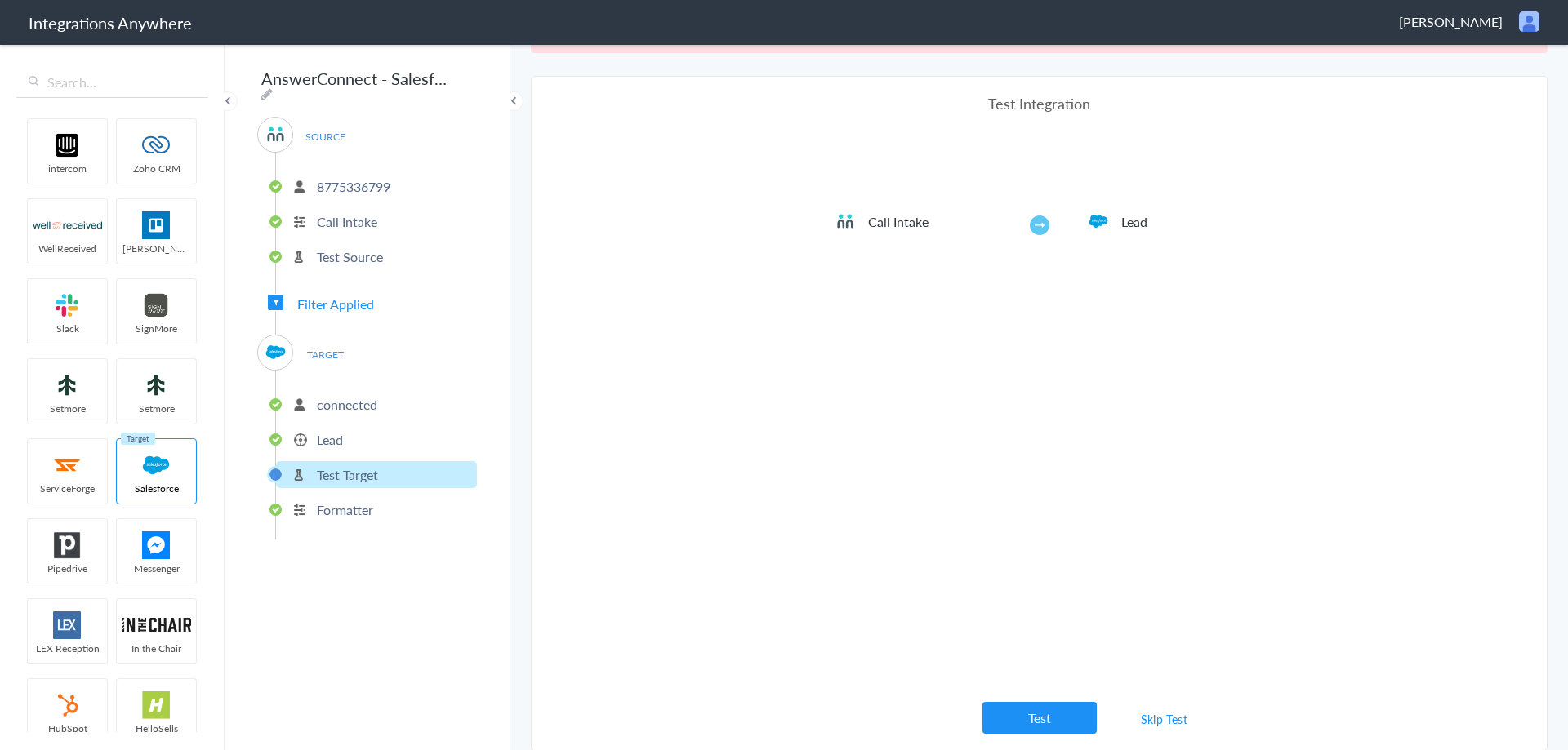
scroll to position [61, 0]
click at [1155, 706] on link "Skip Test" at bounding box center [1163, 718] width 86 height 29
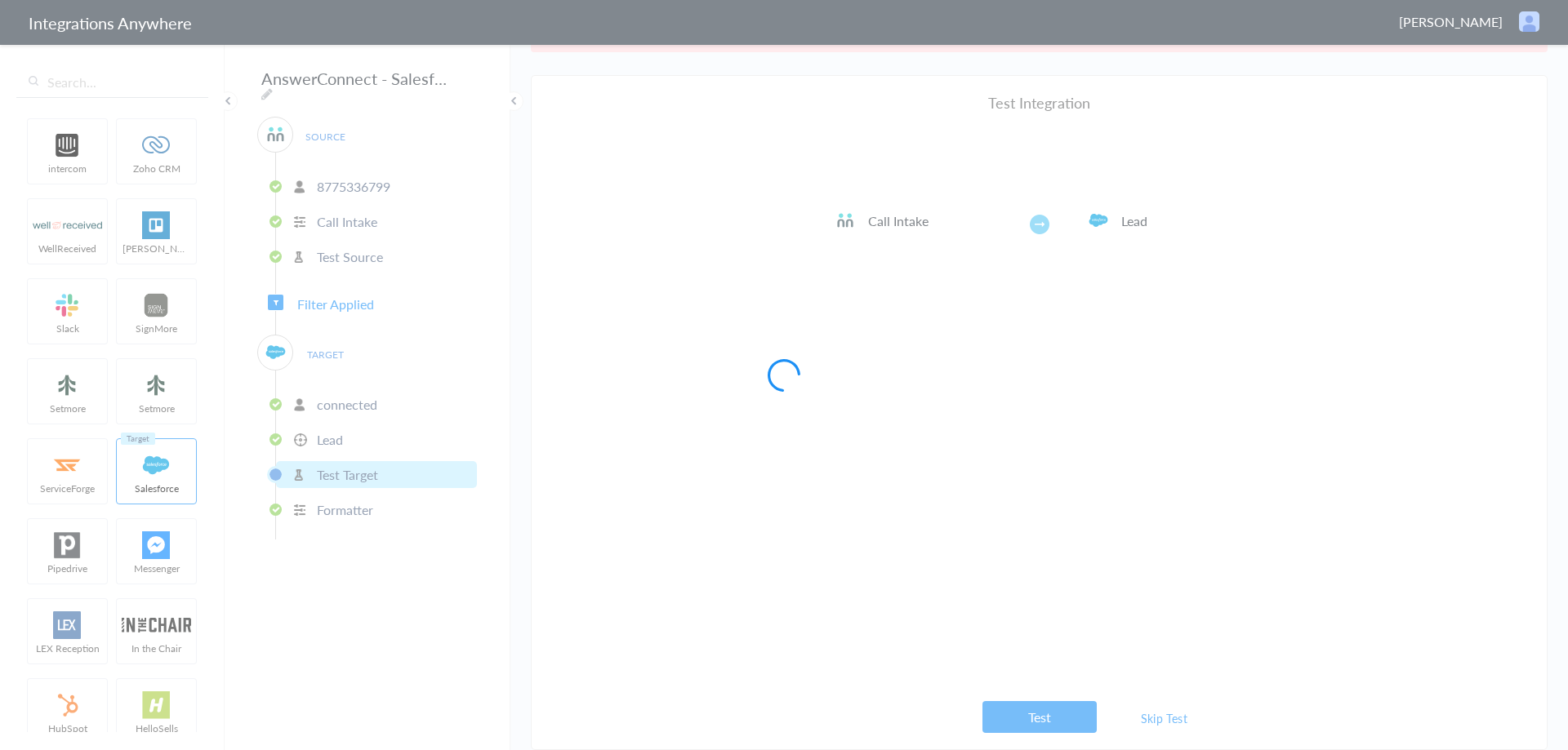
scroll to position [0, 0]
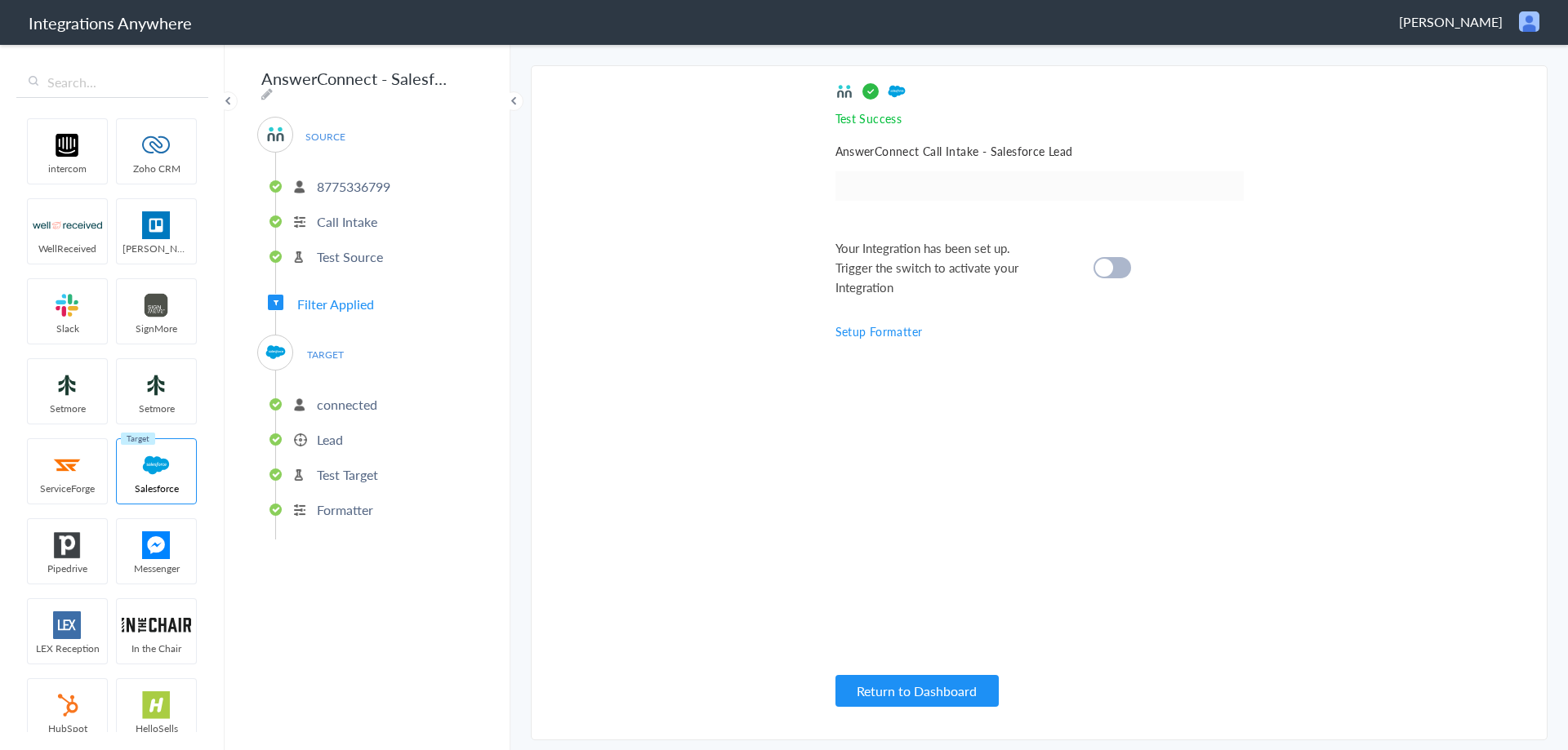
click at [1104, 265] on cite at bounding box center [1104, 268] width 18 height 18
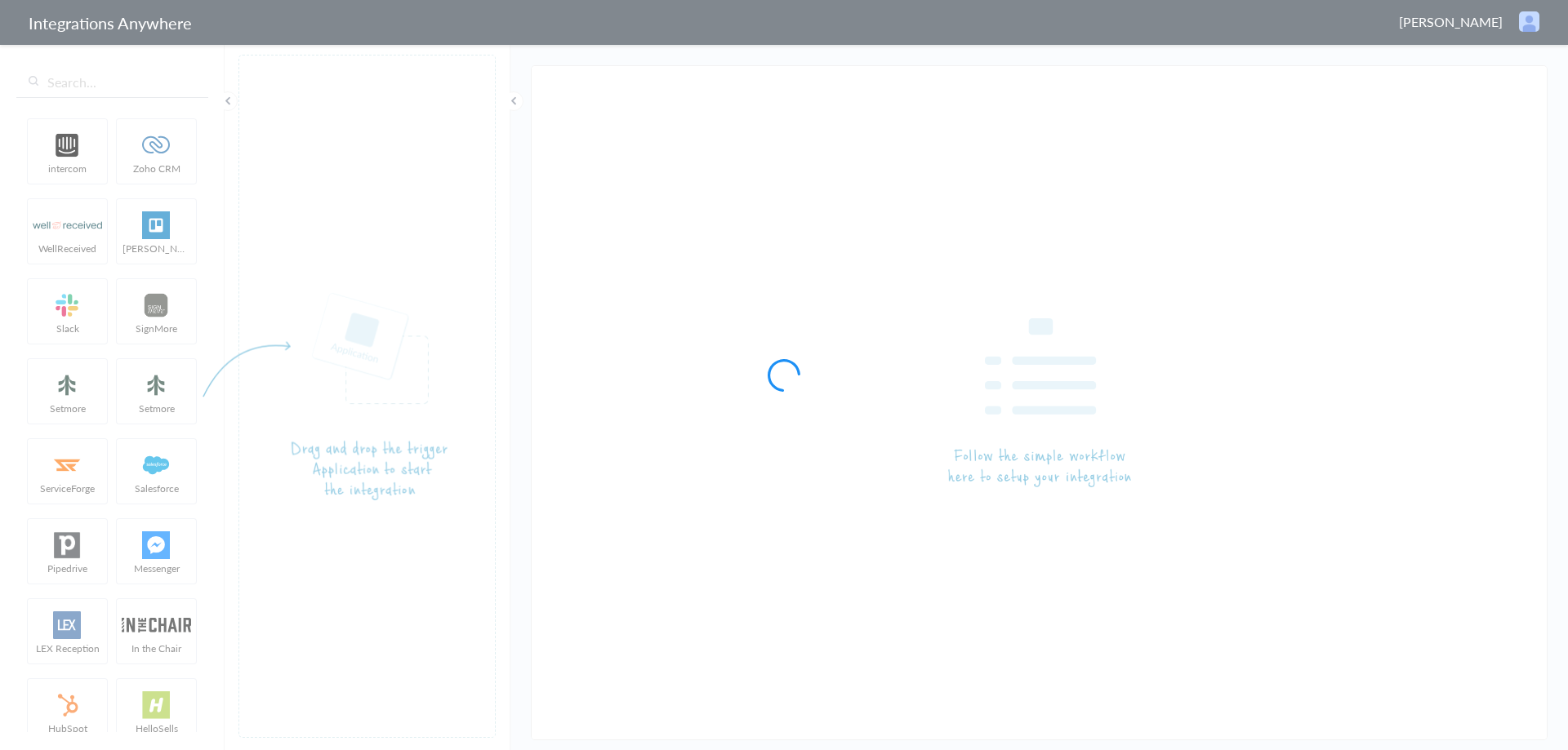
type input "AnswerConnect - Salesforce"
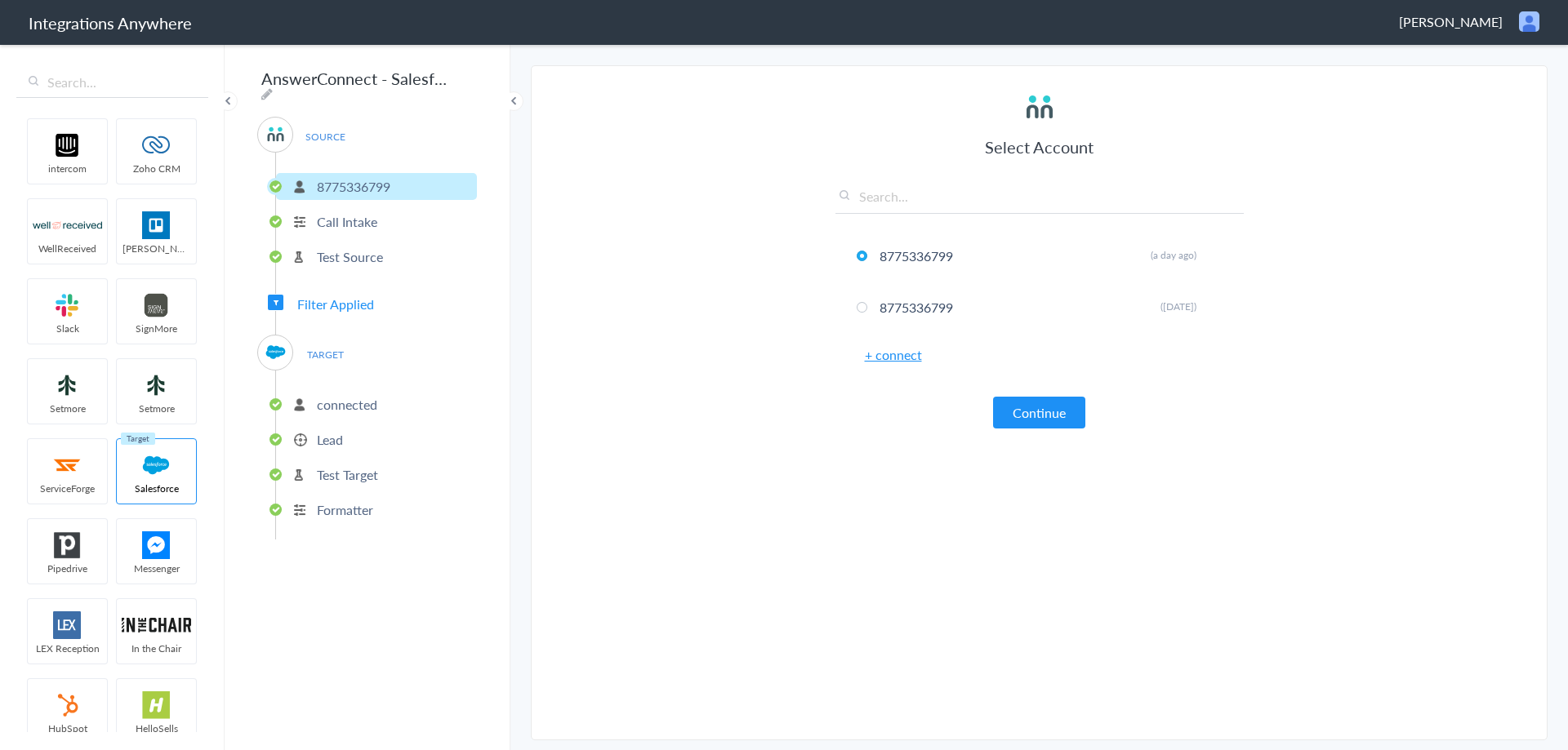
click at [321, 435] on p "Lead" at bounding box center [329, 439] width 26 height 19
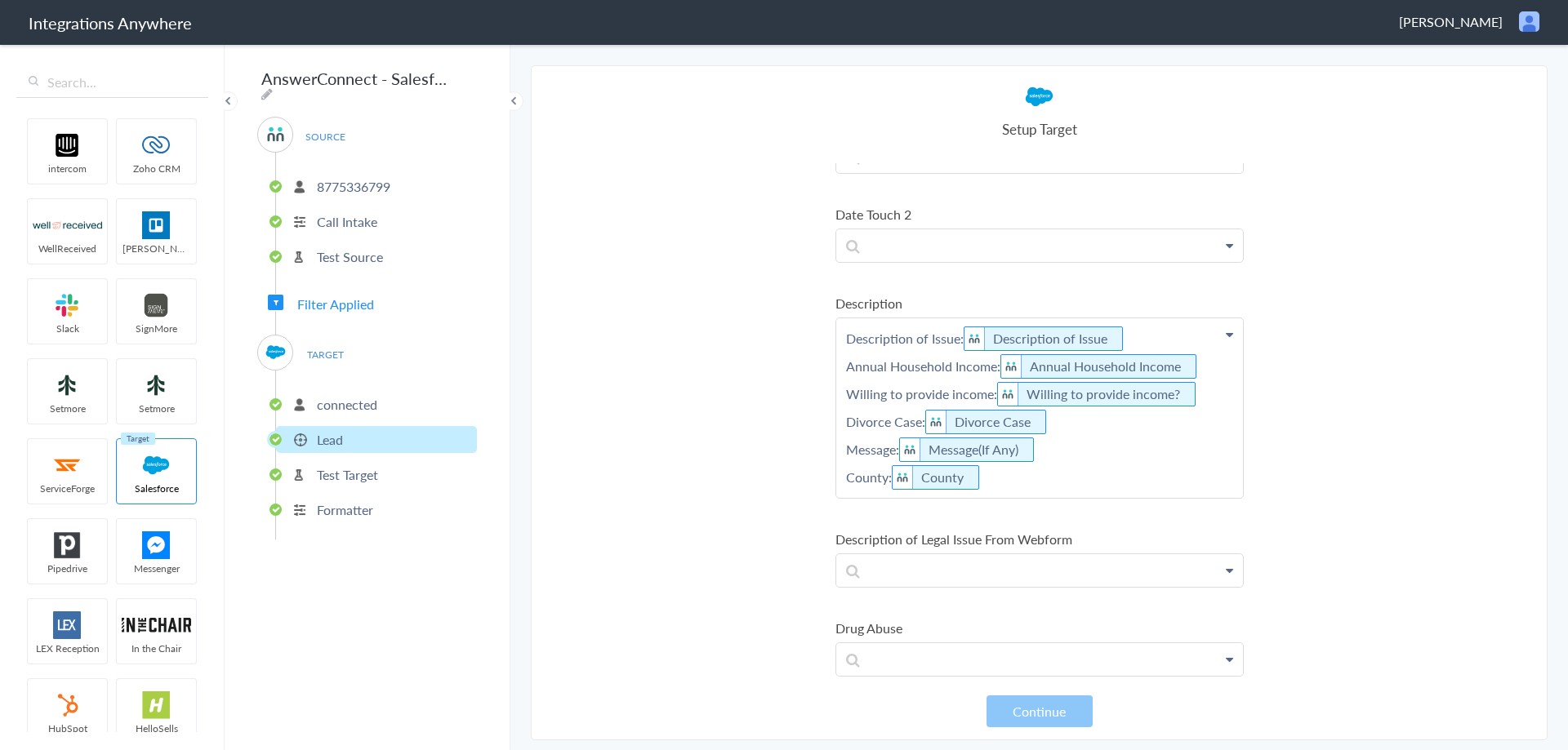
scroll to position [2448, 0]
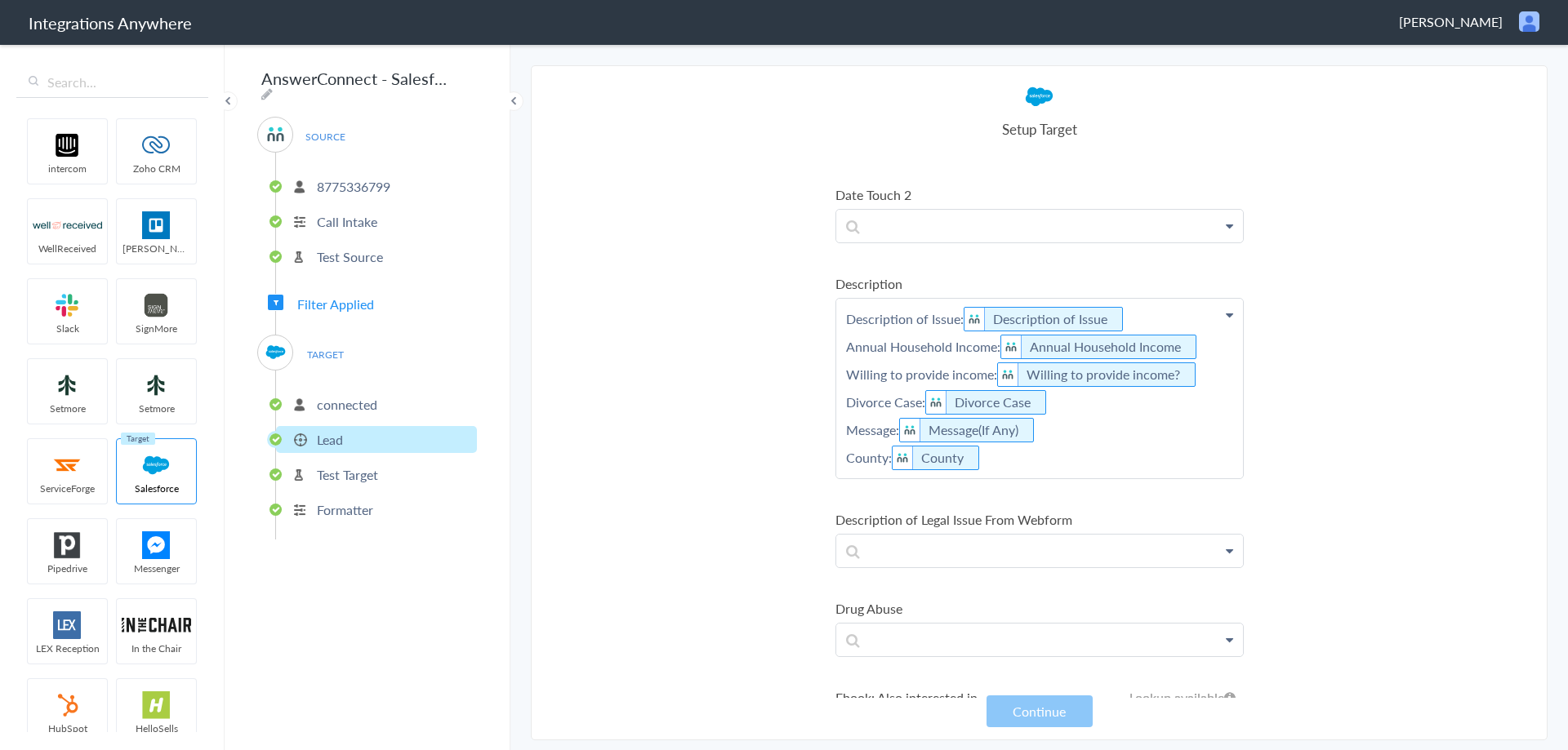
click at [1017, 463] on p "Description of Issue: Description of Issue Annual Household Income: Annual Hous…" at bounding box center [1039, 388] width 407 height 180
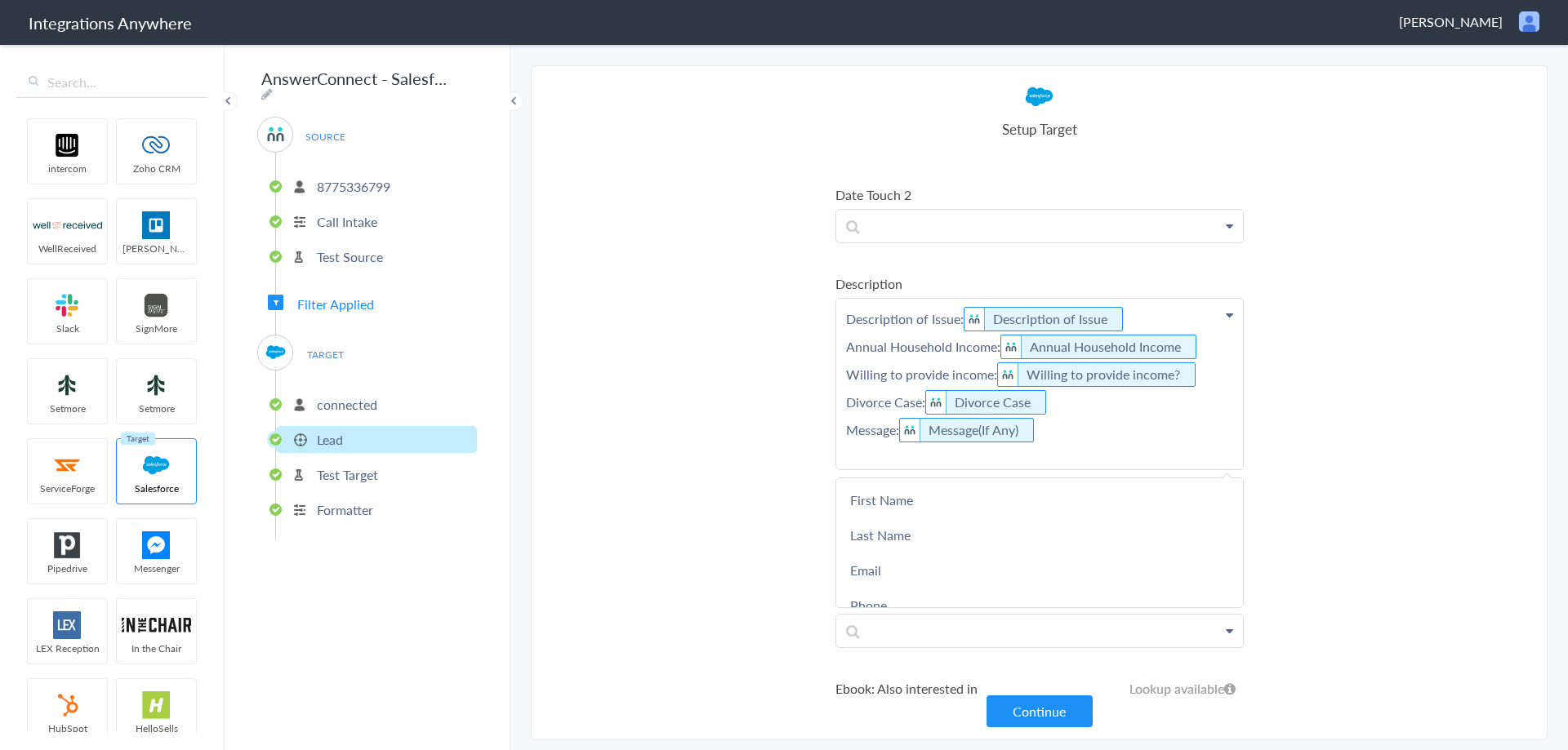
click at [1445, 494] on section "Select Account 8775336799 Rename Delete (a day ago) 8775336799 Rename Delete ([…" at bounding box center [1039, 403] width 1016 height 675
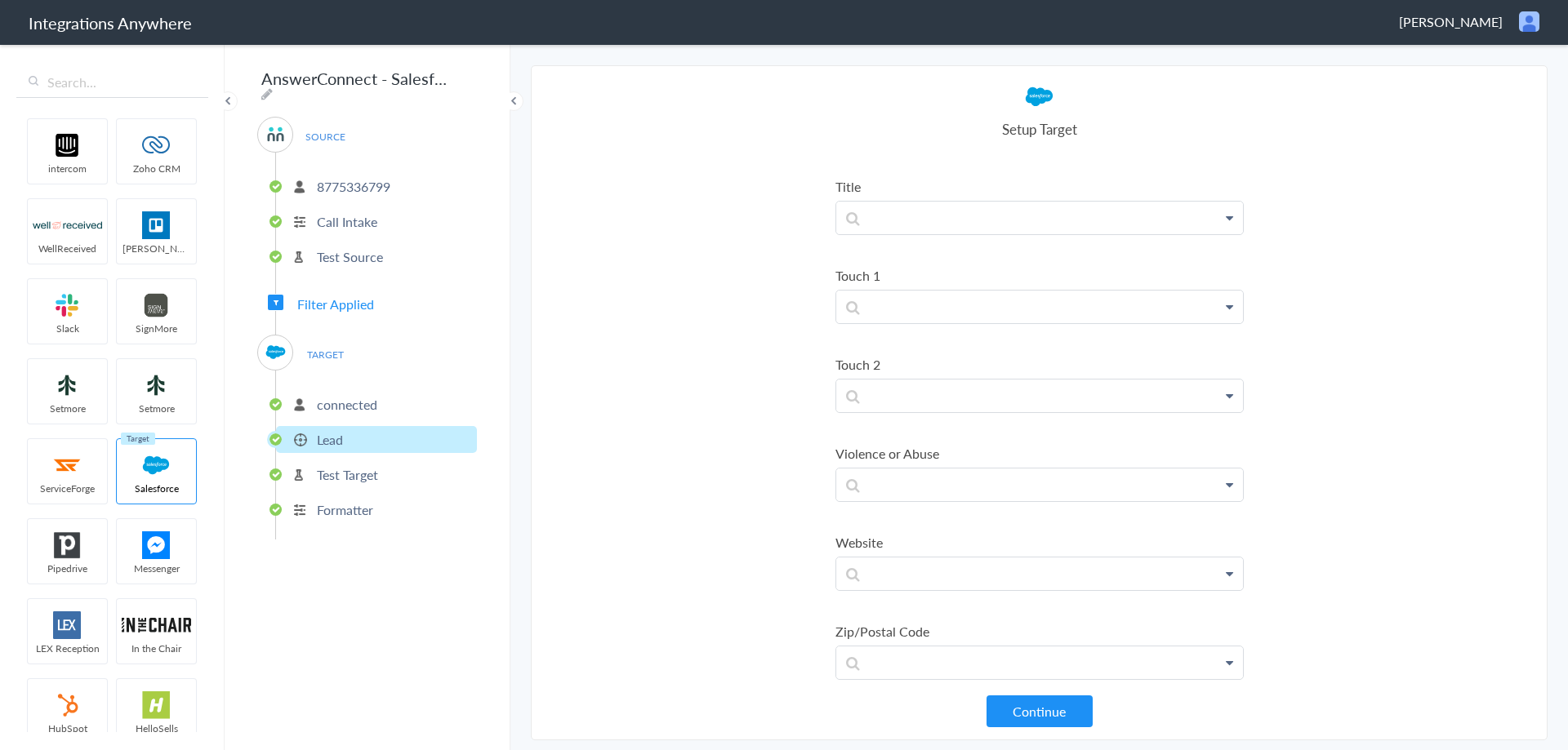
scroll to position [6963, 0]
click at [999, 707] on button "Continue" at bounding box center [1039, 711] width 106 height 32
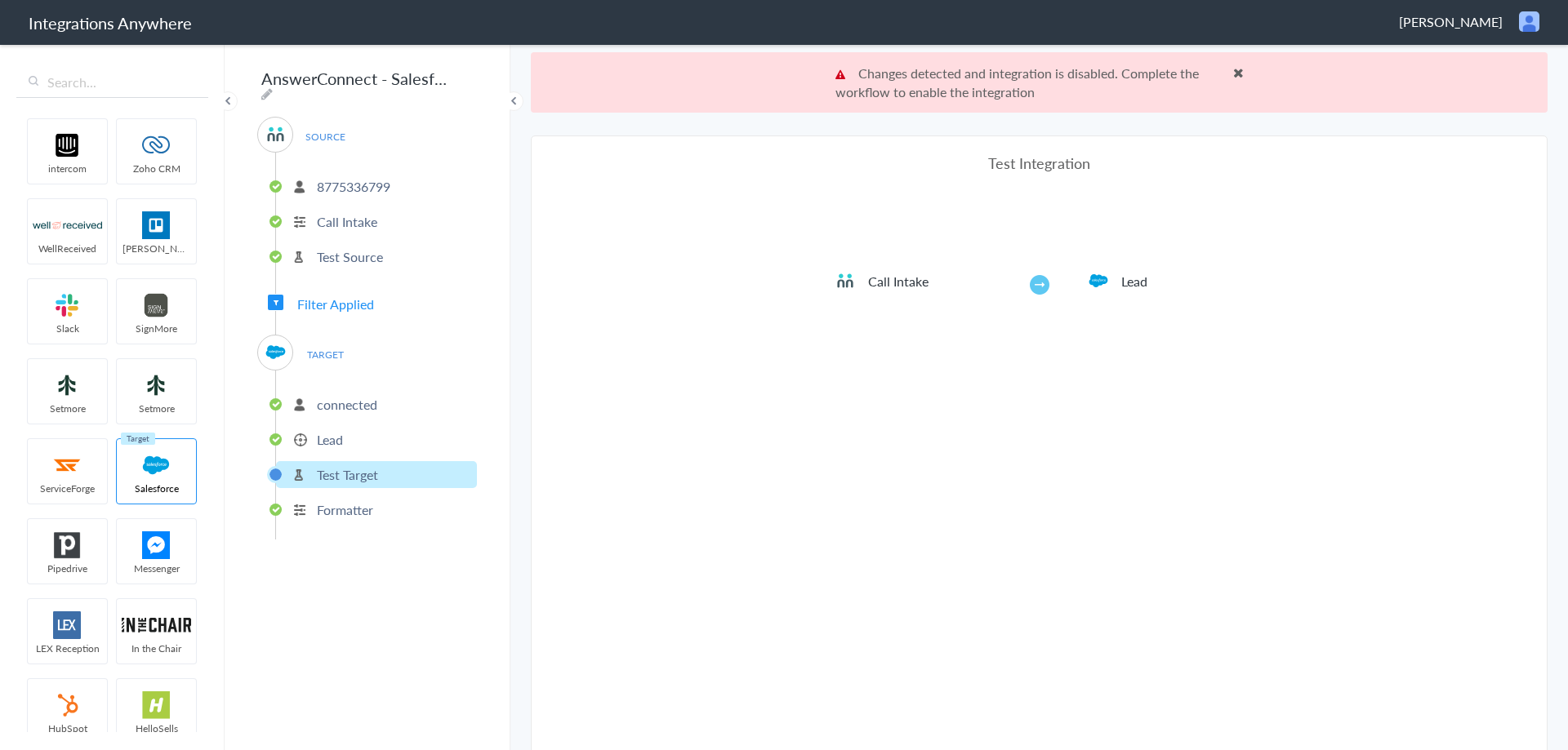
click at [1024, 490] on div "Test Integration Call Intake Lead View test data Your Integration has been set …" at bounding box center [1039, 472] width 408 height 640
click at [1233, 73] on span at bounding box center [1239, 73] width 11 height 13
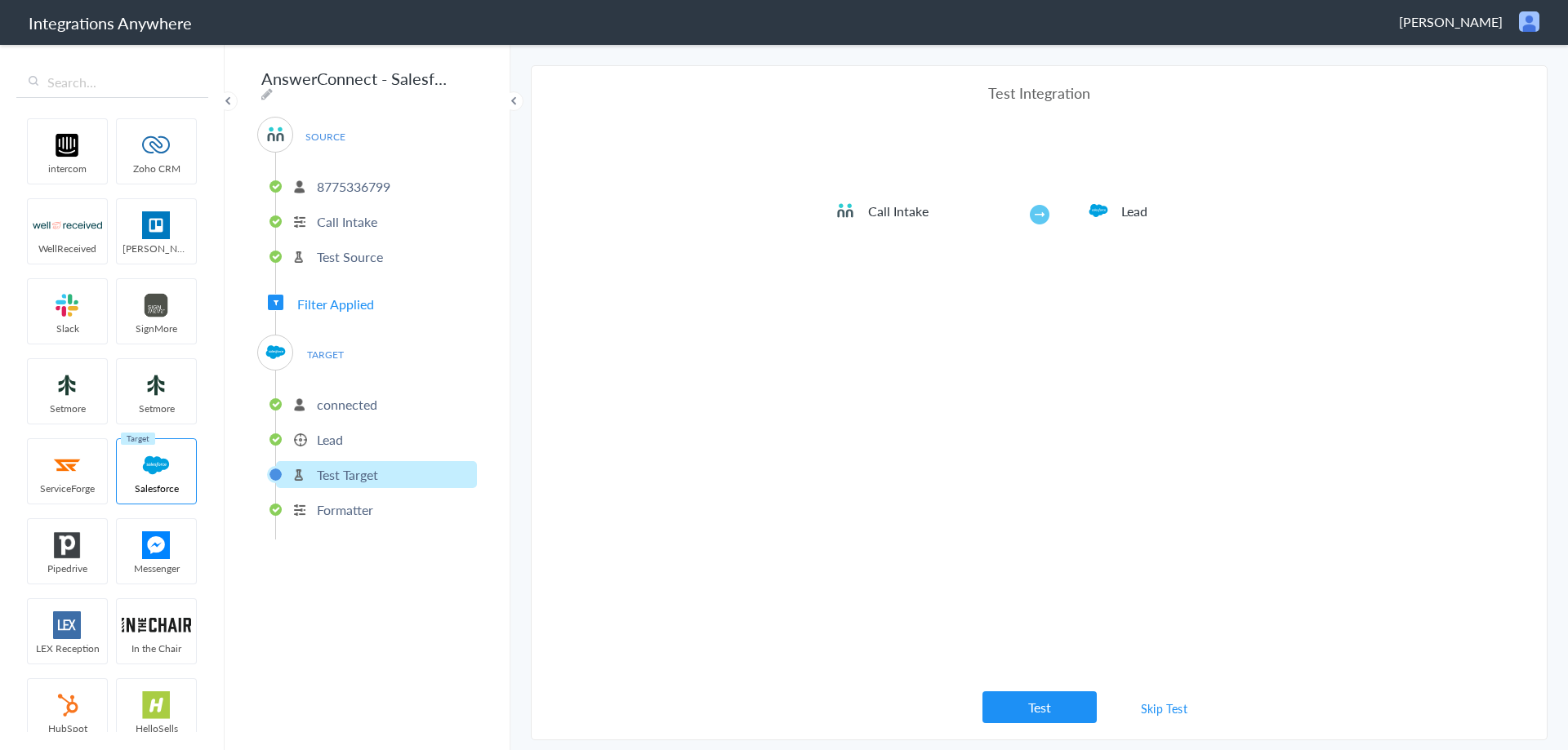
click at [1162, 711] on link "Skip Test" at bounding box center [1163, 708] width 86 height 29
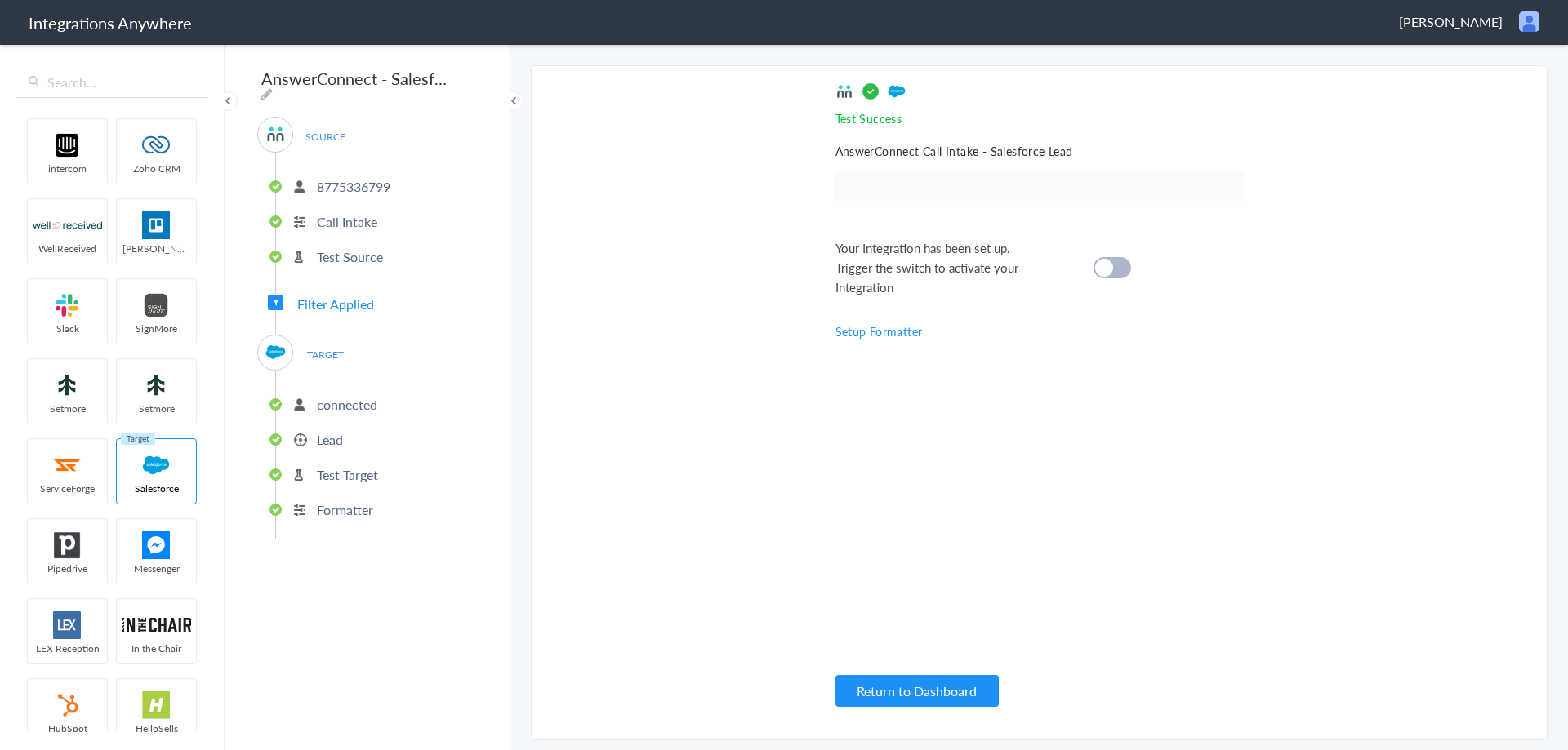
click at [1131, 261] on div "Your Integration has been set up. Trigger the switch to activate your Integrati…" at bounding box center [1018, 268] width 368 height 59
click at [1114, 261] on div at bounding box center [1112, 267] width 37 height 21
click at [1194, 477] on div "Test Success Invalid data for email AnswerConnect Call Intake - Salesforce Lead…" at bounding box center [1039, 403] width 408 height 640
click at [354, 503] on p "Formatter" at bounding box center [345, 510] width 56 height 19
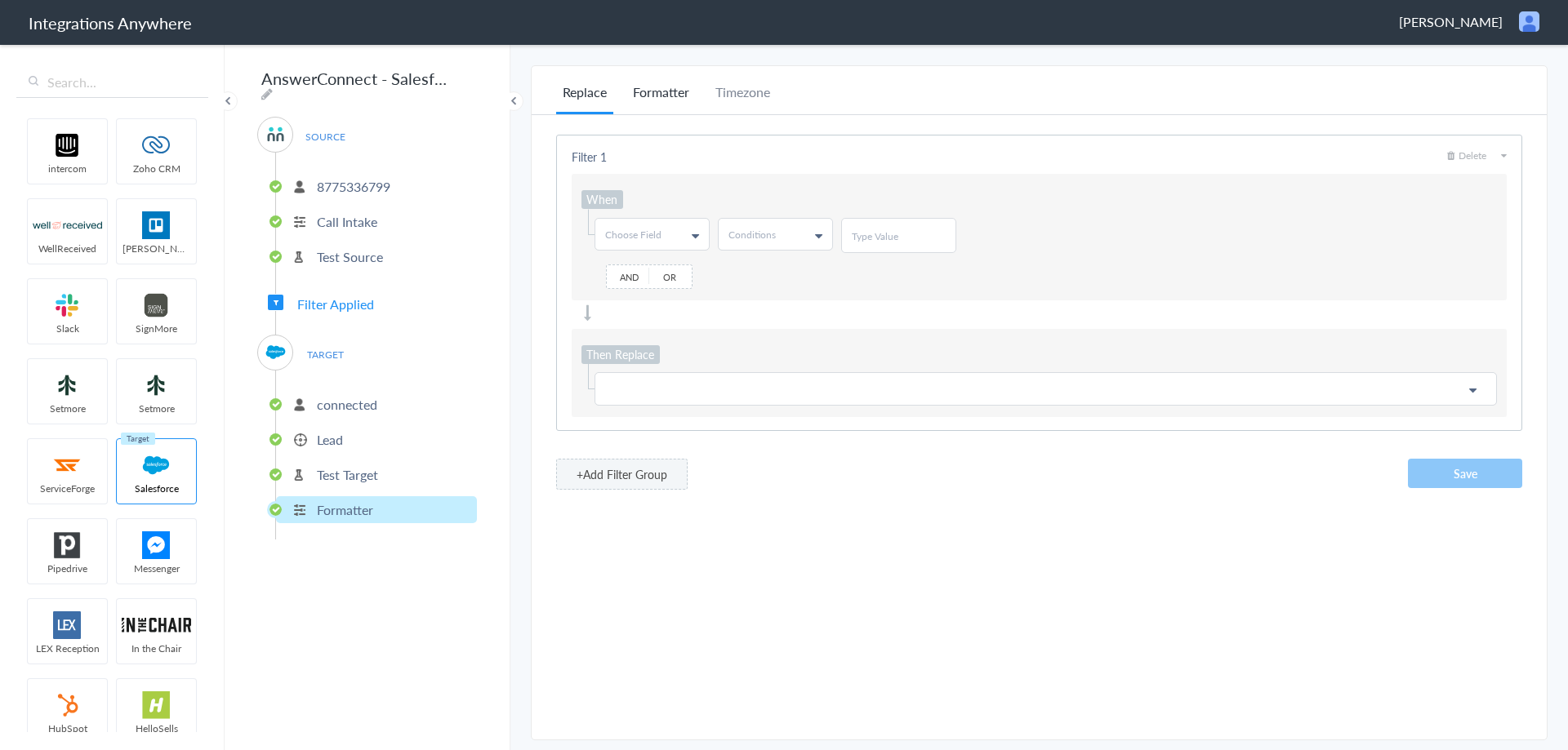
click at [658, 96] on li "Formatter" at bounding box center [661, 98] width 69 height 32
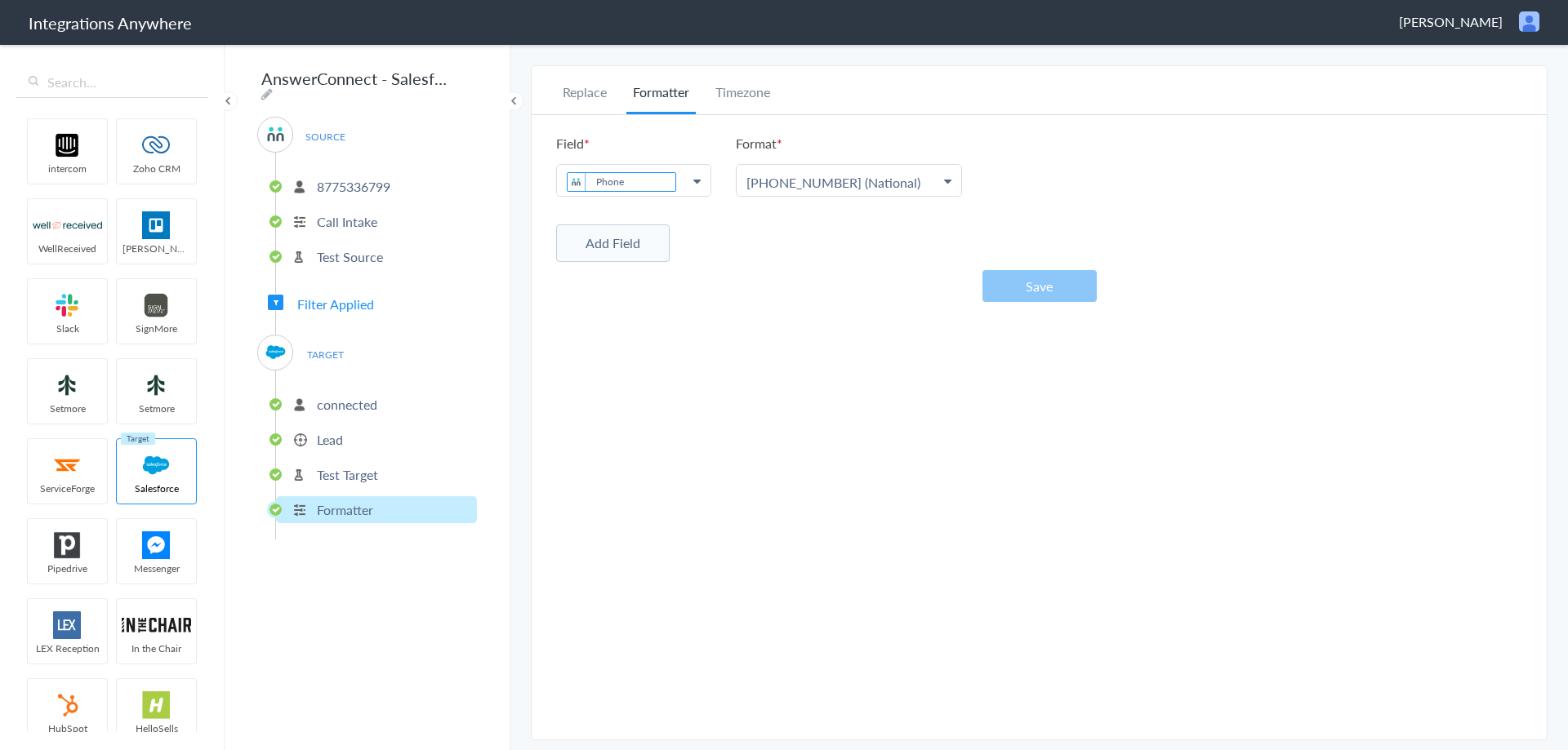
click at [321, 439] on p "Lead" at bounding box center [329, 439] width 26 height 19
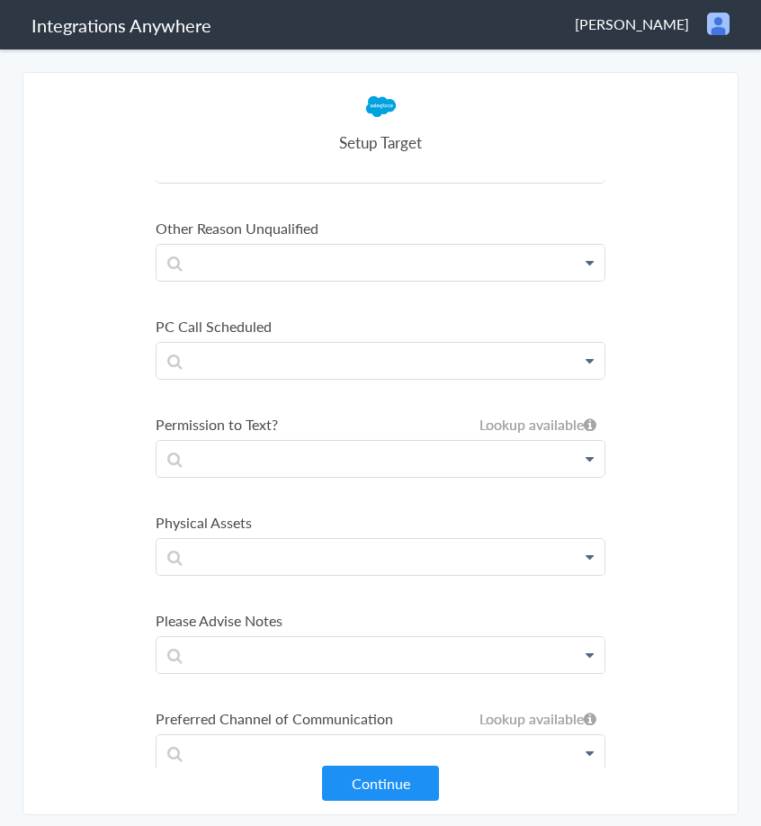
scroll to position [5608, 0]
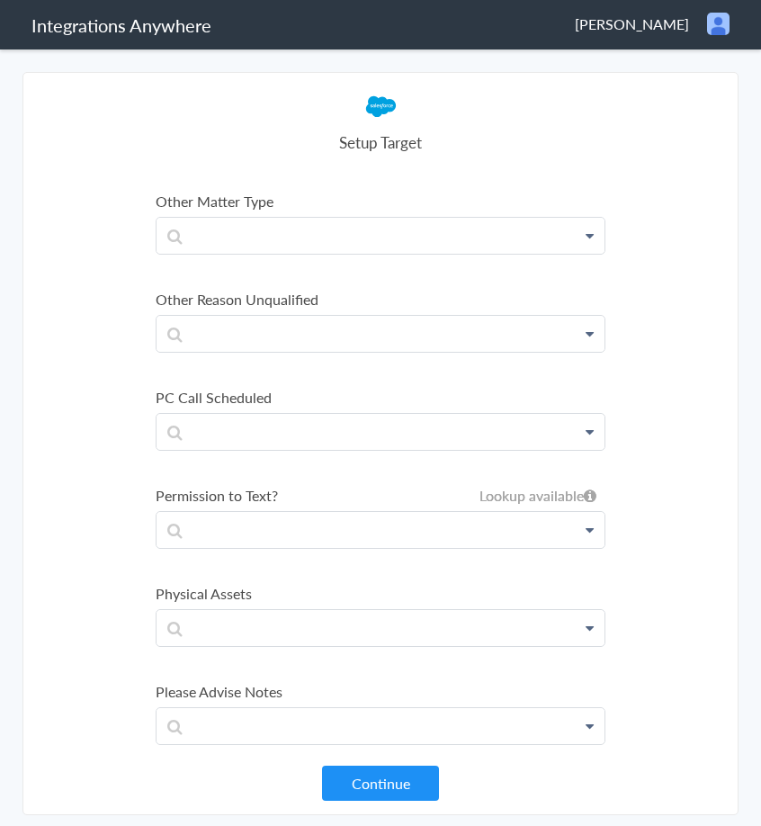
click at [12, 86] on main "Changes detected and integration is disabled. Complete the workflow to enable t…" at bounding box center [380, 436] width 761 height 779
